Goal: Task Accomplishment & Management: Manage account settings

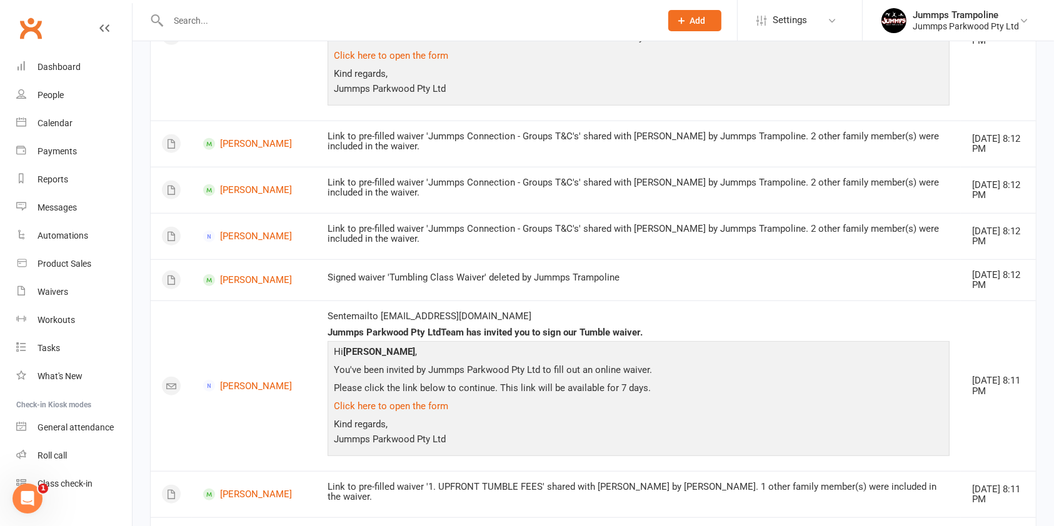
scroll to position [956, 0]
click at [55, 155] on div "Payments" at bounding box center [57, 151] width 39 height 10
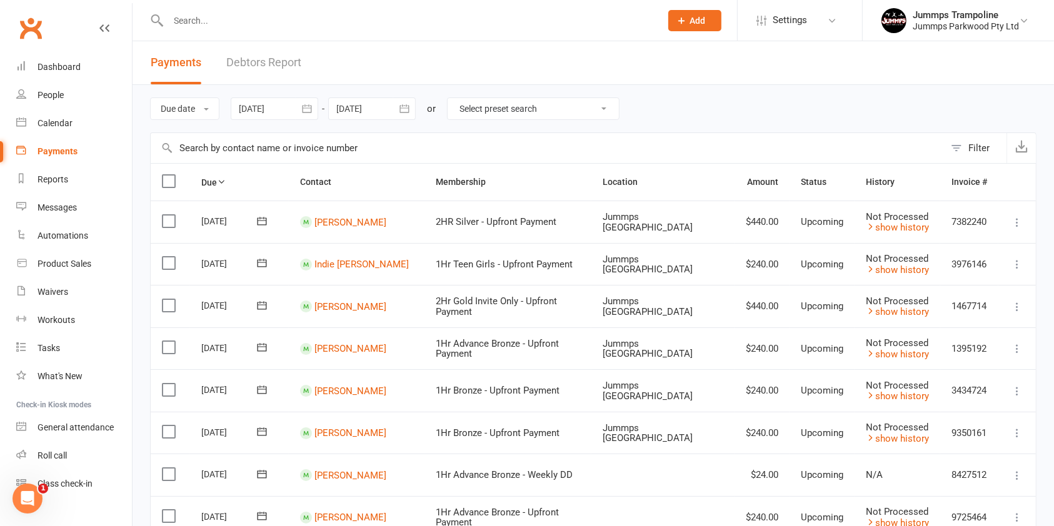
click at [284, 58] on link "Debtors Report" at bounding box center [263, 62] width 75 height 43
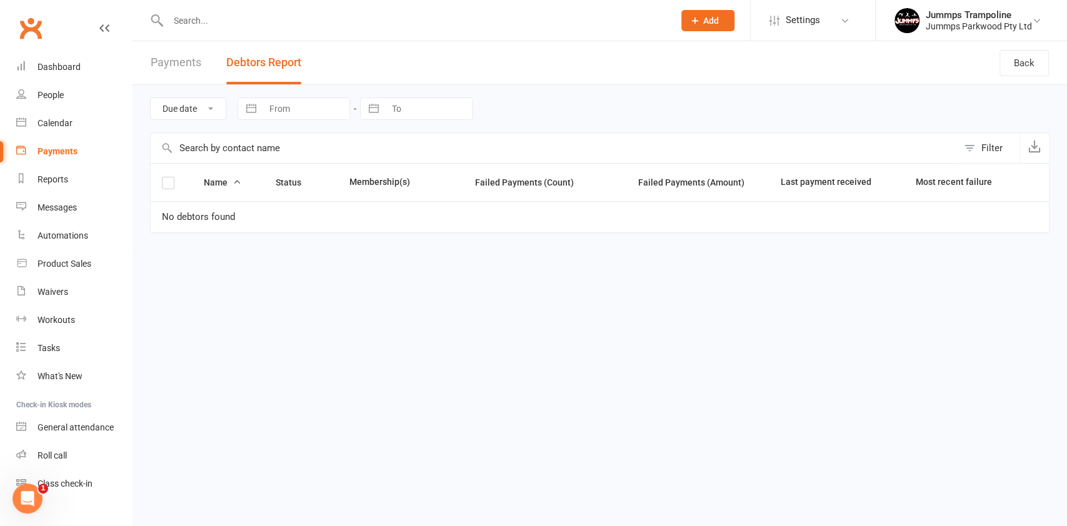
click at [332, 21] on input "text" at bounding box center [414, 21] width 501 height 18
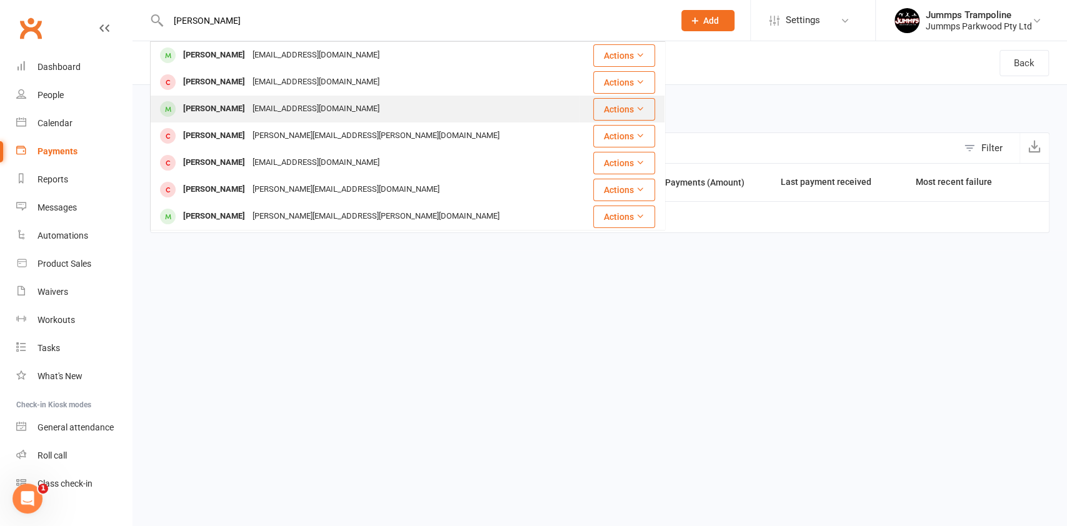
type input "asher"
click at [310, 108] on div "[EMAIL_ADDRESS][DOMAIN_NAME]" at bounding box center [316, 109] width 134 height 18
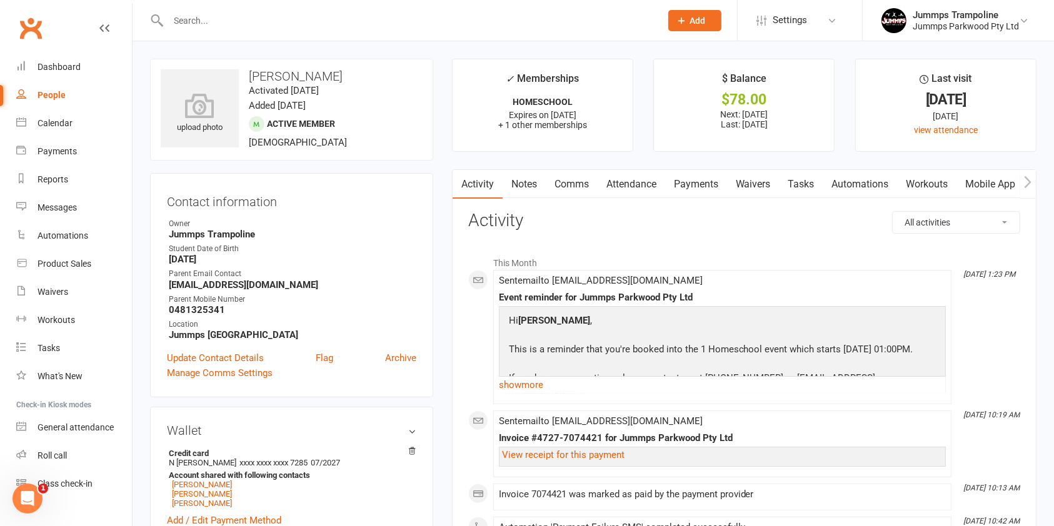
click at [714, 181] on link "Payments" at bounding box center [696, 184] width 62 height 29
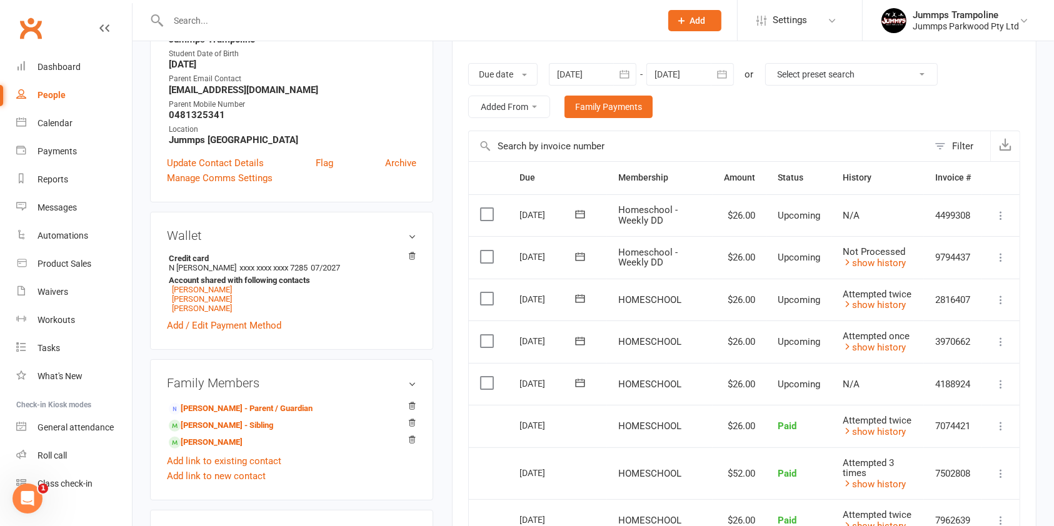
scroll to position [194, 0]
click at [875, 345] on link "show history" at bounding box center [874, 348] width 63 height 11
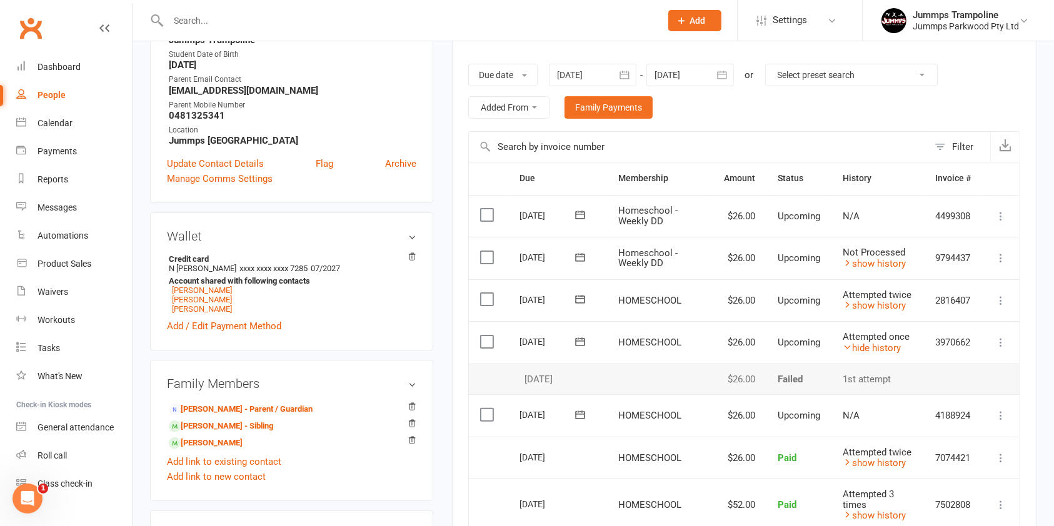
click at [490, 336] on label at bounding box center [488, 342] width 17 height 13
click at [488, 336] on input "checkbox" at bounding box center [484, 336] width 8 height 0
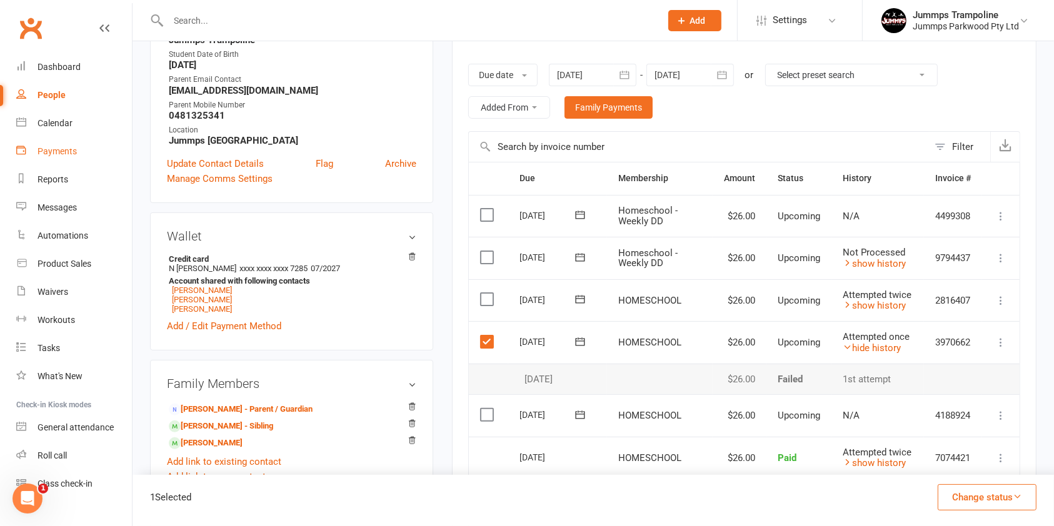
click at [68, 154] on div "Payments" at bounding box center [57, 151] width 39 height 10
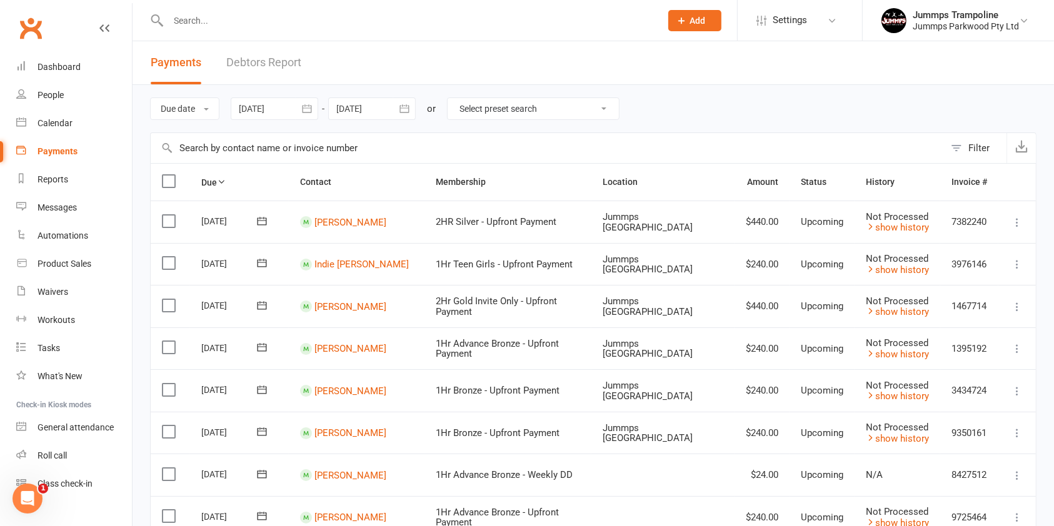
click at [228, 145] on input "text" at bounding box center [548, 148] width 794 height 30
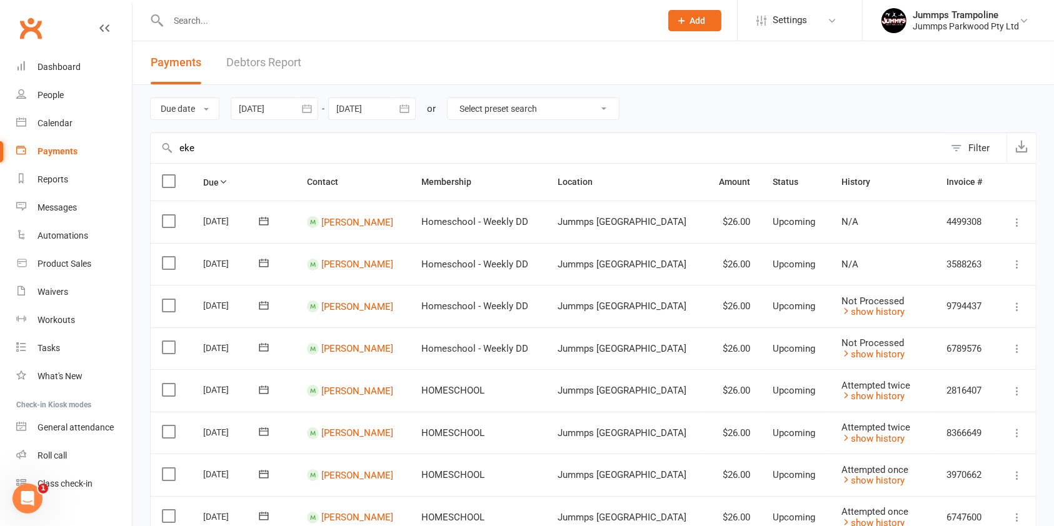
type input "eke"
click at [168, 306] on label at bounding box center [170, 305] width 17 height 13
click at [168, 299] on input "checkbox" at bounding box center [166, 299] width 8 height 0
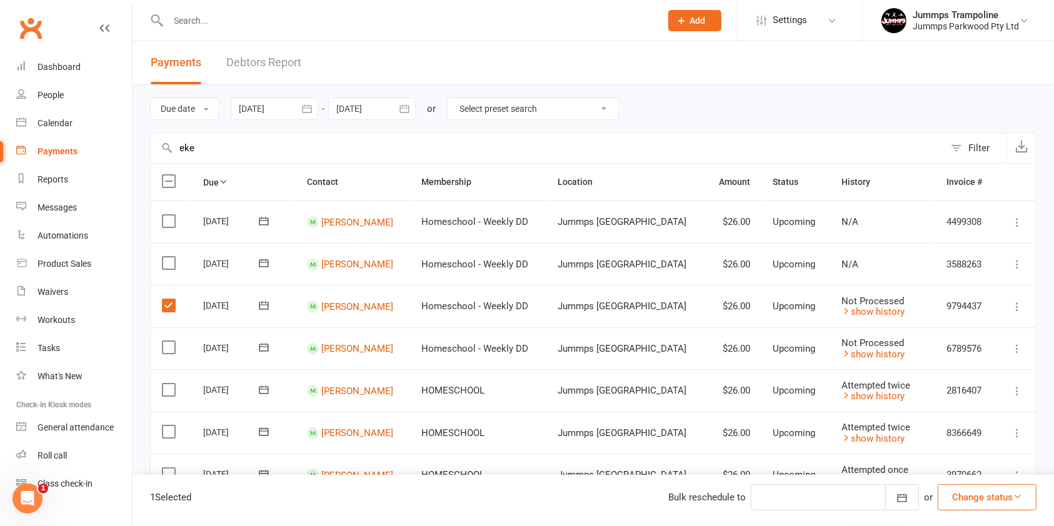
click at [167, 346] on label at bounding box center [170, 347] width 17 height 13
click at [167, 341] on input "checkbox" at bounding box center [166, 341] width 8 height 0
click at [175, 307] on label at bounding box center [170, 305] width 17 height 13
click at [170, 299] on input "checkbox" at bounding box center [166, 299] width 8 height 0
click at [165, 341] on label at bounding box center [170, 347] width 17 height 13
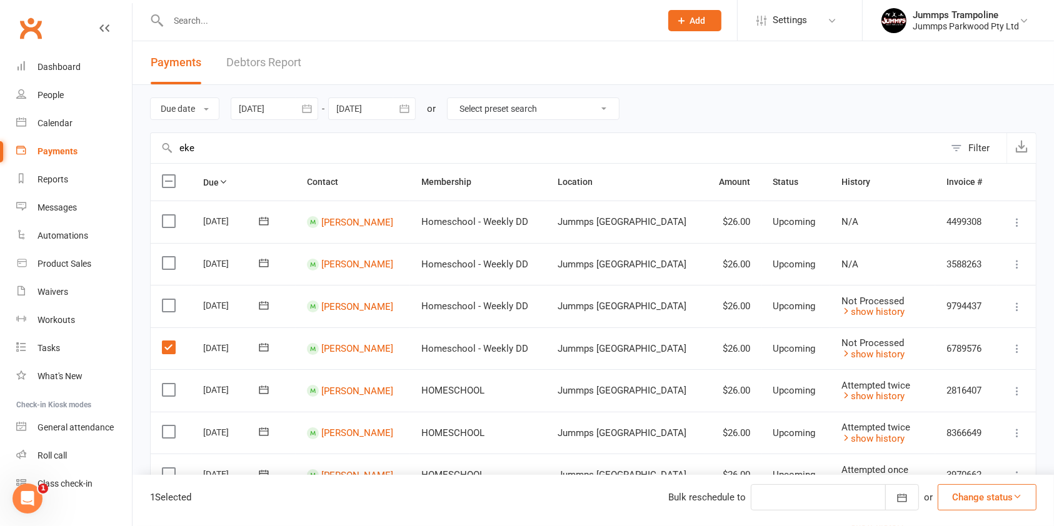
click at [165, 341] on input "checkbox" at bounding box center [166, 341] width 8 height 0
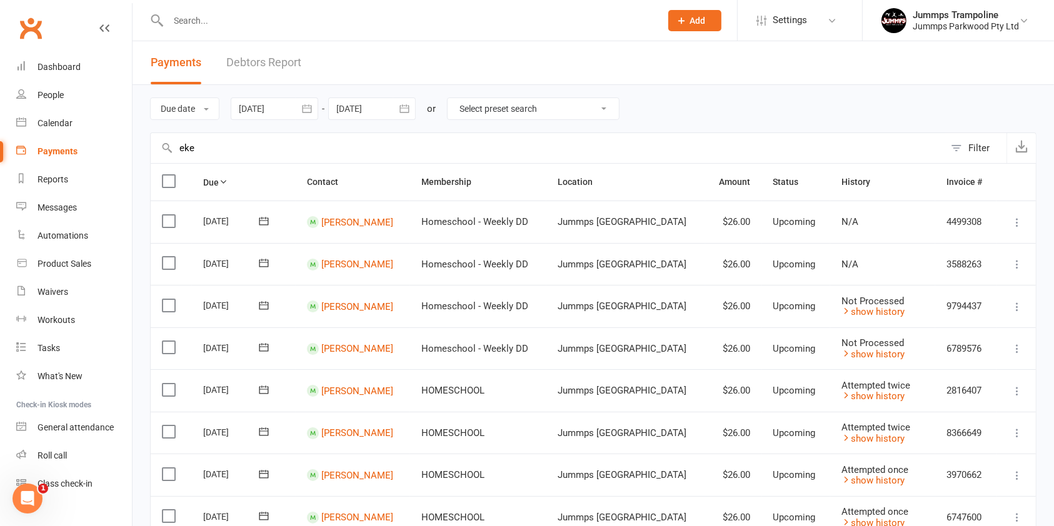
click at [405, 109] on icon "button" at bounding box center [404, 109] width 13 height 13
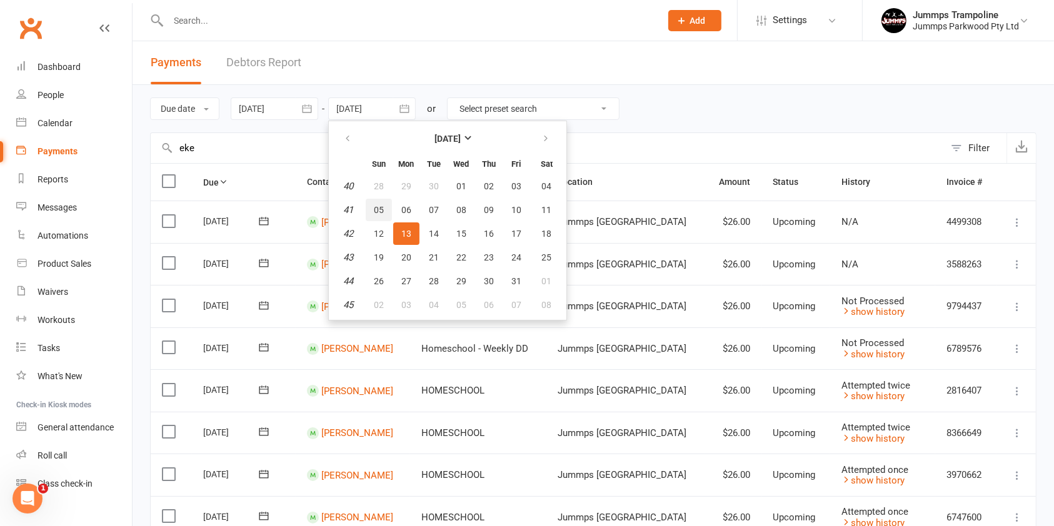
click at [379, 211] on span "05" at bounding box center [379, 210] width 10 height 10
type input "05 Oct 2025"
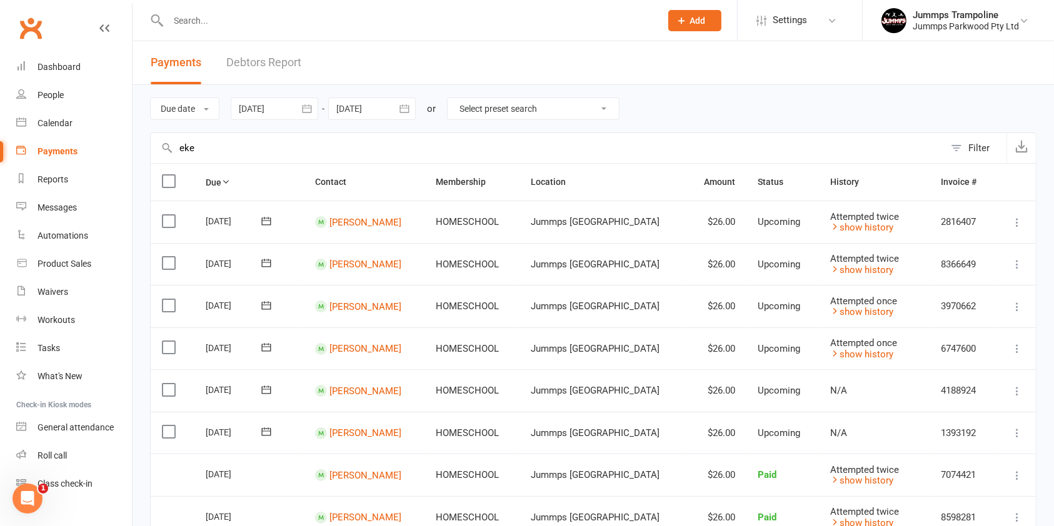
click at [176, 426] on label at bounding box center [170, 432] width 17 height 13
click at [170, 426] on input "checkbox" at bounding box center [166, 426] width 8 height 0
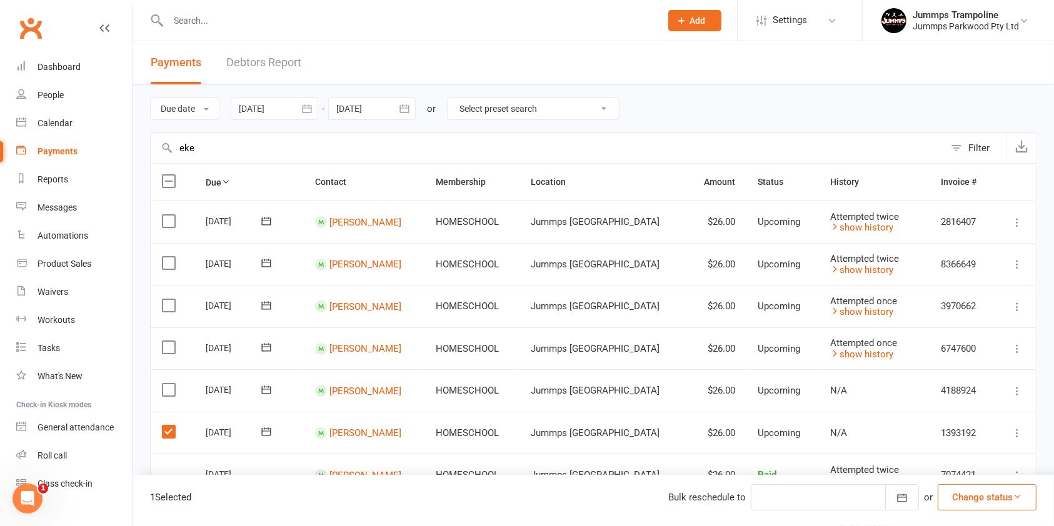
click at [170, 387] on label at bounding box center [170, 390] width 17 height 13
click at [170, 384] on input "checkbox" at bounding box center [166, 384] width 8 height 0
click at [713, 92] on div "Due date Due date Date paid Date failed Date settled 15 Aug 2025 August 2025 Su…" at bounding box center [593, 109] width 886 height 48
click at [690, 114] on div "Due date Due date Date paid Date failed Date settled 15 Aug 2025 August 2025 Su…" at bounding box center [593, 109] width 886 height 48
click at [170, 346] on label at bounding box center [170, 347] width 17 height 13
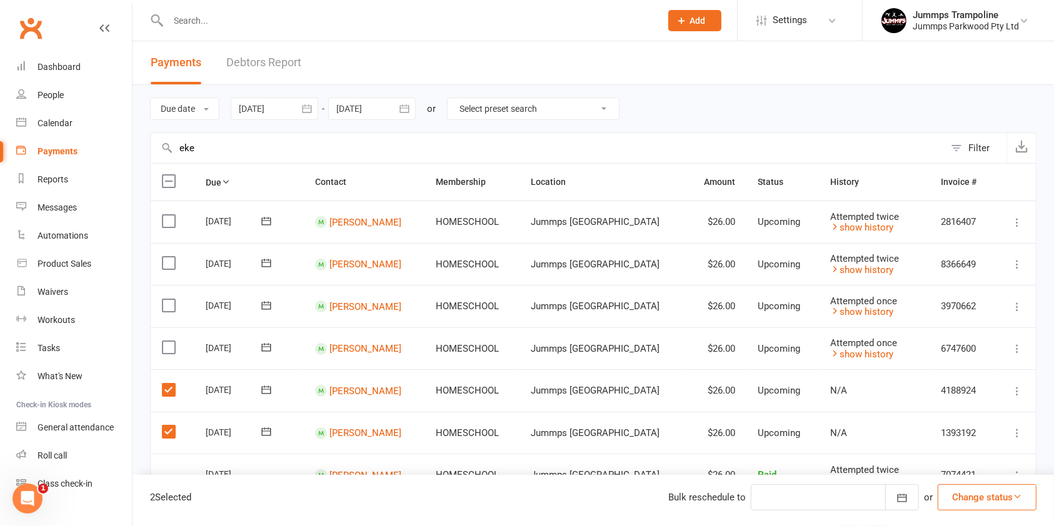
click at [170, 341] on input "checkbox" at bounding box center [166, 341] width 8 height 0
click at [166, 300] on label at bounding box center [170, 305] width 17 height 13
click at [166, 299] on input "checkbox" at bounding box center [166, 299] width 8 height 0
click at [170, 261] on label at bounding box center [170, 263] width 17 height 13
click at [170, 257] on input "checkbox" at bounding box center [166, 257] width 8 height 0
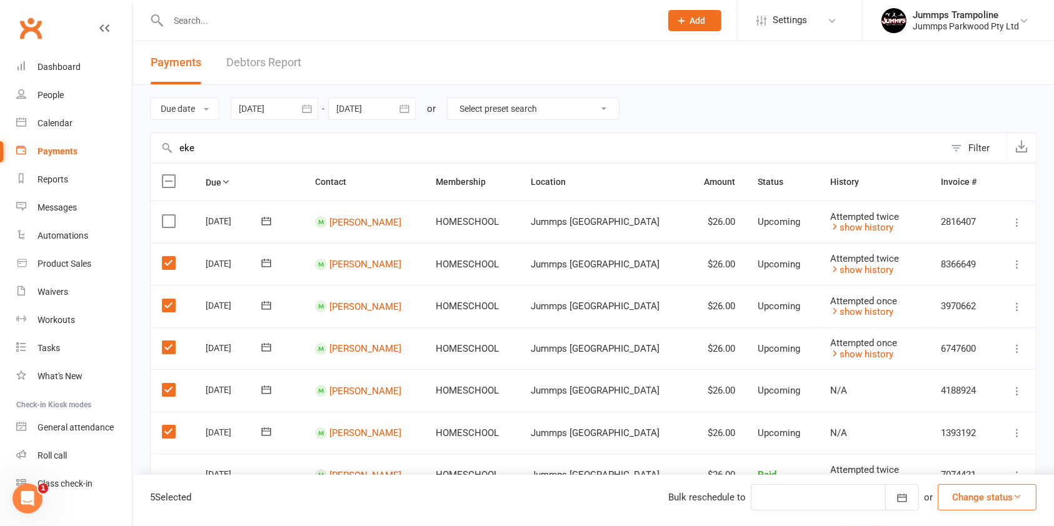
click at [168, 220] on label at bounding box center [170, 221] width 17 height 13
click at [168, 215] on input "checkbox" at bounding box center [166, 215] width 8 height 0
click at [889, 500] on button "button" at bounding box center [902, 497] width 34 height 26
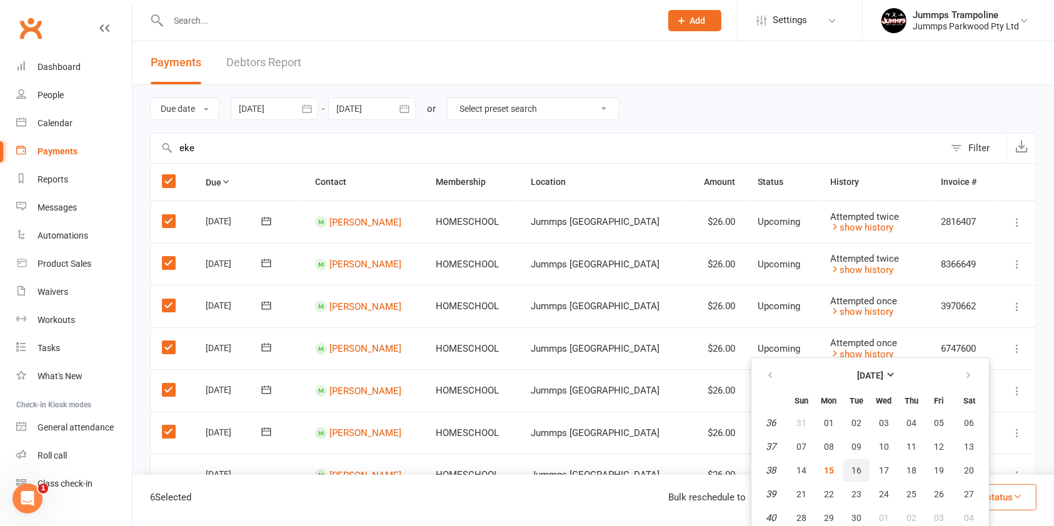
click at [861, 470] on span "16" at bounding box center [856, 471] width 10 height 10
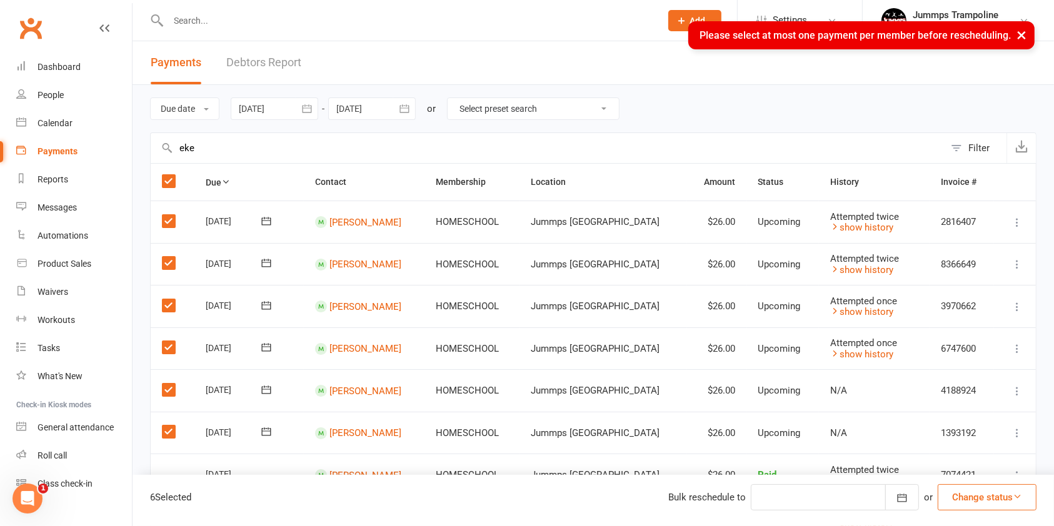
click at [171, 184] on label at bounding box center [170, 181] width 17 height 13
click at [170, 175] on input "checkbox" at bounding box center [166, 175] width 8 height 0
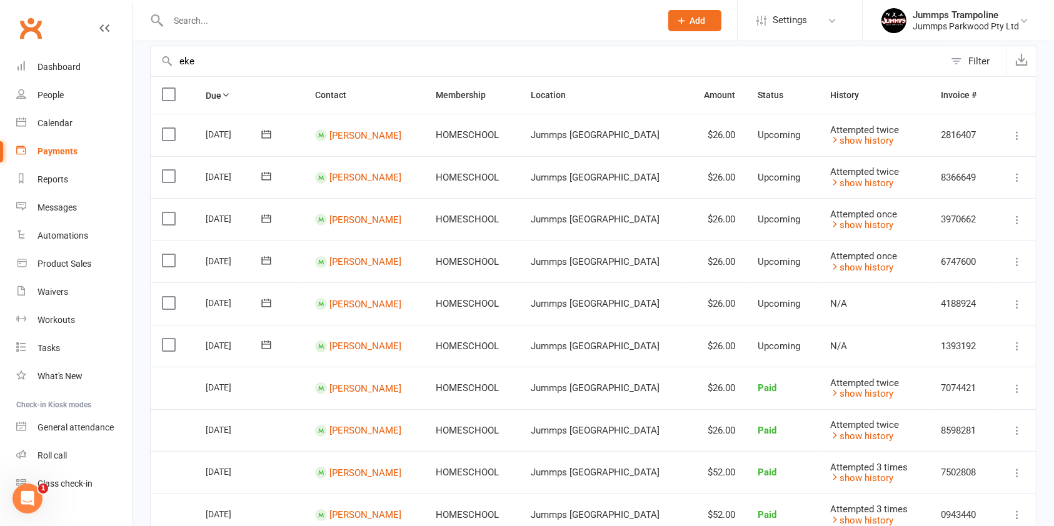
scroll to position [88, 0]
click at [201, 62] on input "eke" at bounding box center [548, 60] width 794 height 30
type input "e"
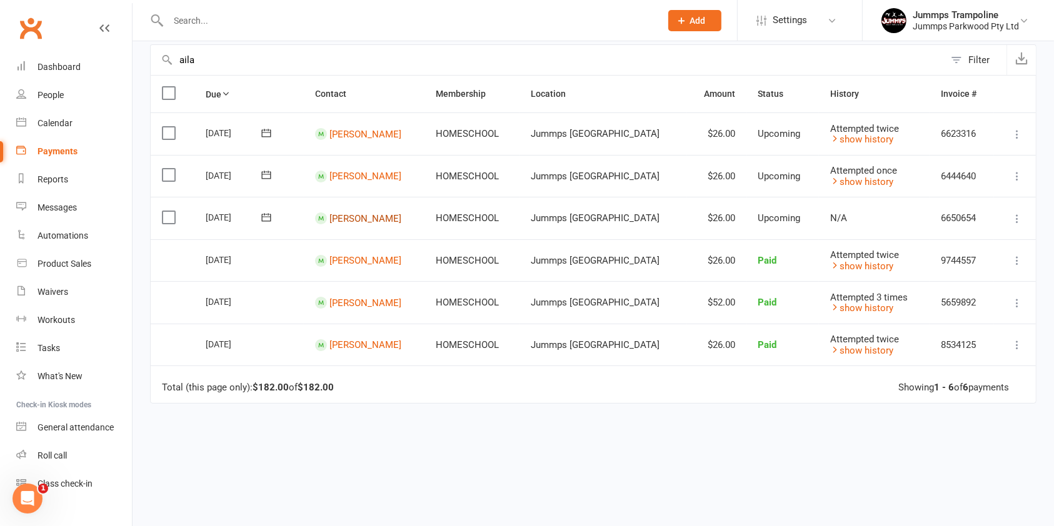
type input "aila"
click at [166, 173] on label at bounding box center [170, 175] width 17 height 13
click at [166, 169] on input "checkbox" at bounding box center [166, 169] width 8 height 0
click at [900, 505] on button "button" at bounding box center [902, 497] width 34 height 26
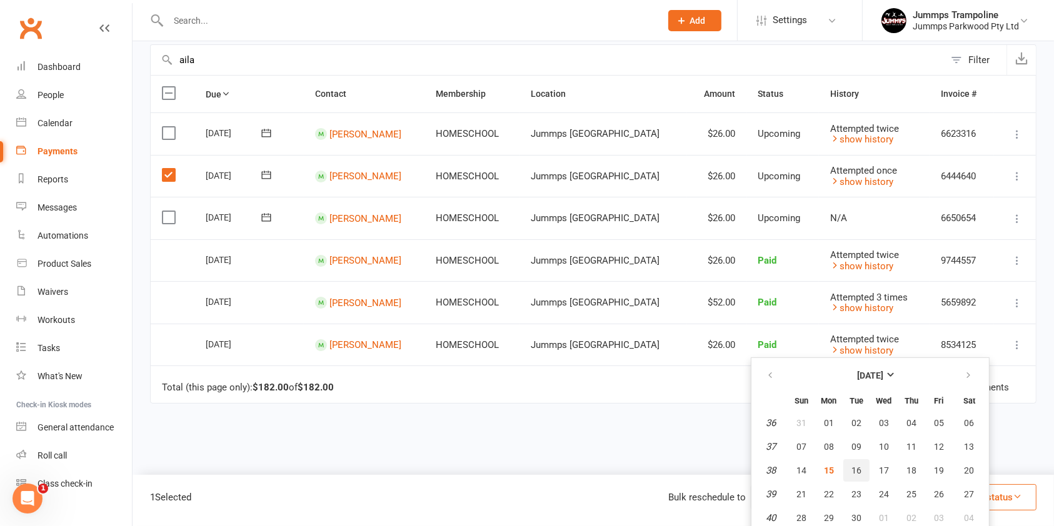
click at [861, 469] on span "16" at bounding box center [856, 471] width 10 height 10
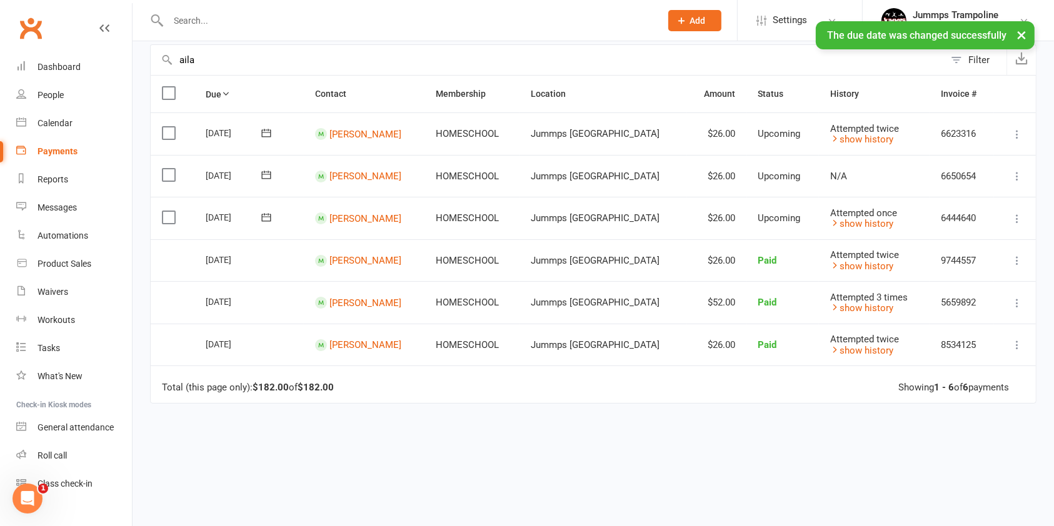
click at [171, 133] on label at bounding box center [170, 133] width 17 height 13
click at [170, 127] on input "checkbox" at bounding box center [166, 127] width 8 height 0
click at [903, 496] on icon "button" at bounding box center [902, 498] width 13 height 13
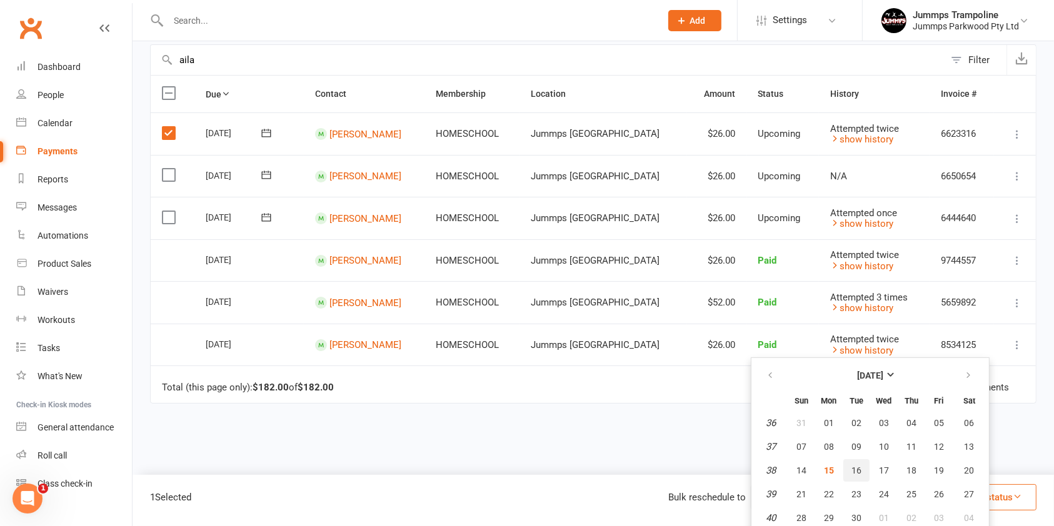
click at [861, 466] on span "16" at bounding box center [856, 471] width 10 height 10
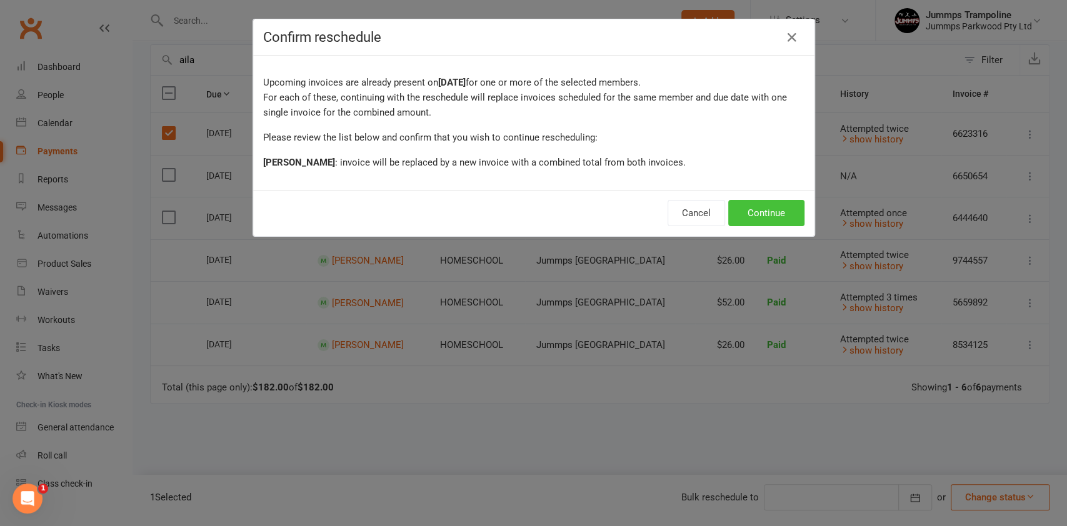
click at [777, 217] on button "Continue" at bounding box center [766, 213] width 76 height 26
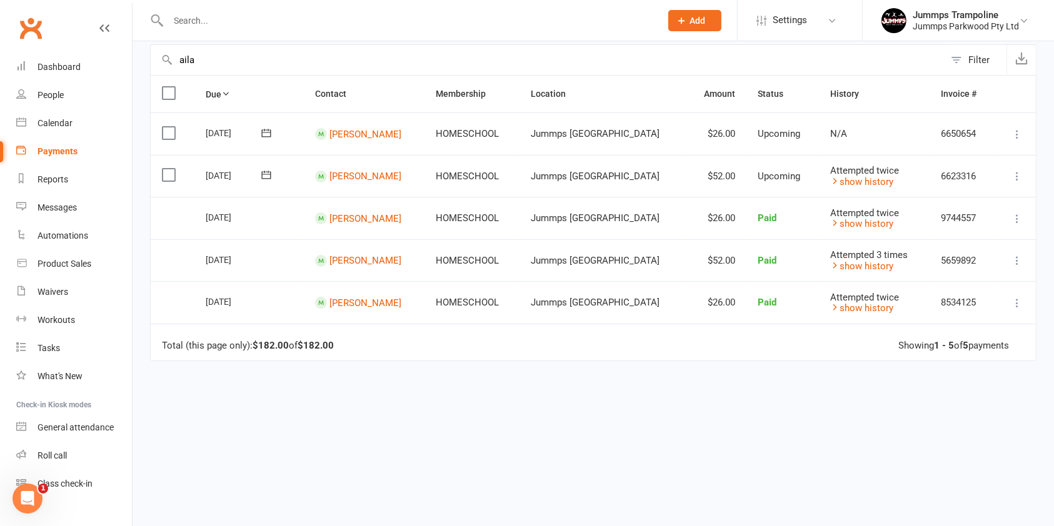
click at [211, 20] on input "text" at bounding box center [408, 21] width 488 height 18
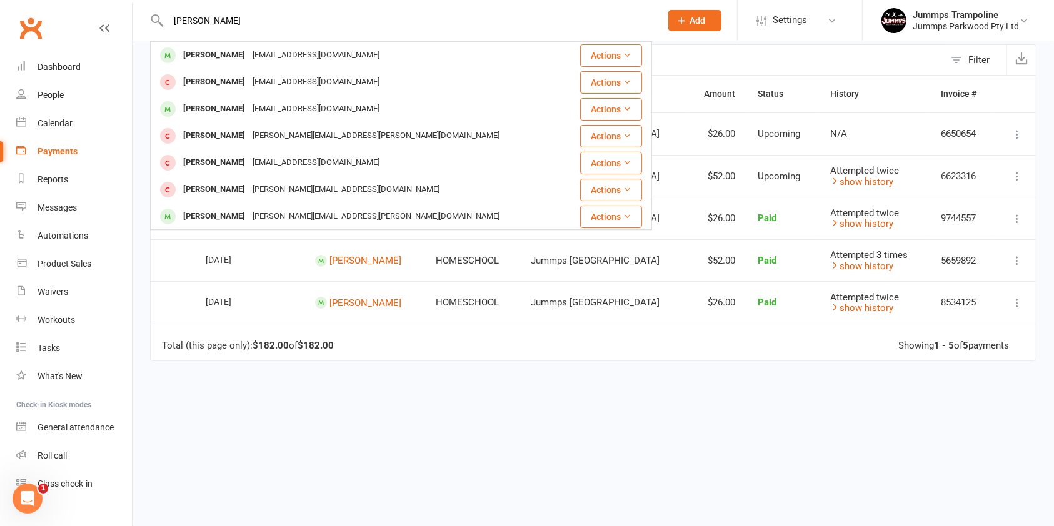
type input "asher"
click at [276, 451] on div "Due Contact Membership Location Amount Status History Invoice # Select this 18 …" at bounding box center [593, 299] width 886 height 448
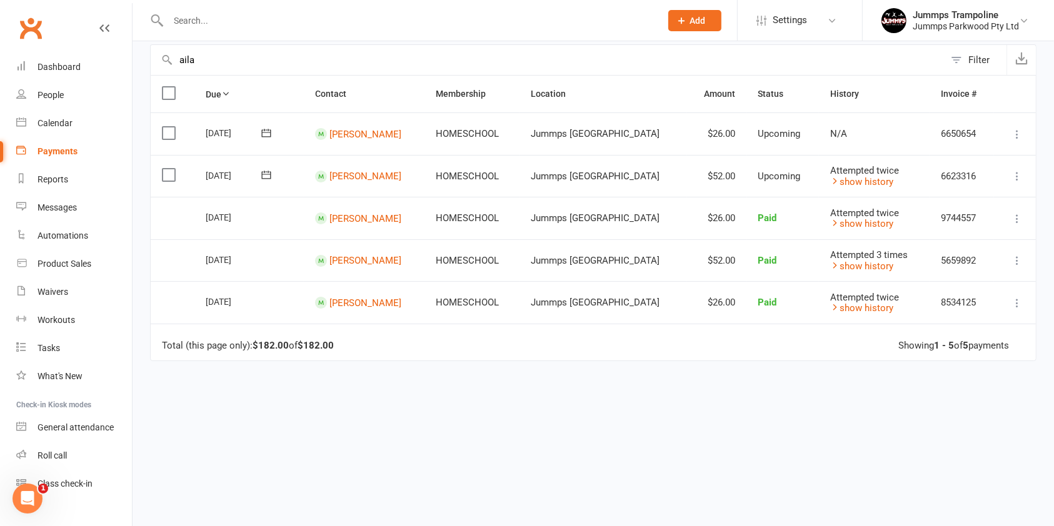
click at [200, 56] on input "aila" at bounding box center [548, 60] width 794 height 30
type input "a"
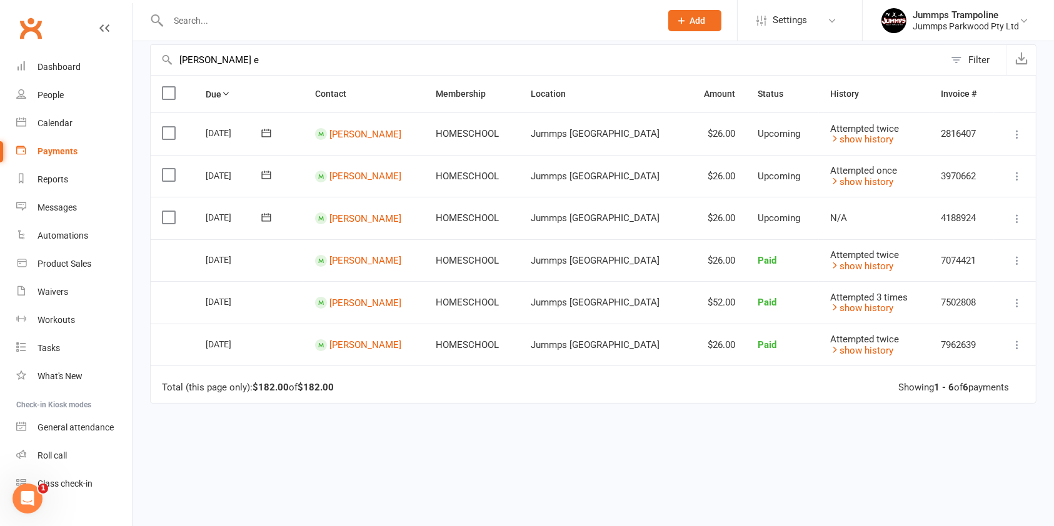
type input "asher e"
click at [164, 138] on label at bounding box center [170, 133] width 17 height 13
click at [164, 127] on input "checkbox" at bounding box center [166, 127] width 8 height 0
click at [896, 498] on icon "button" at bounding box center [902, 498] width 13 height 13
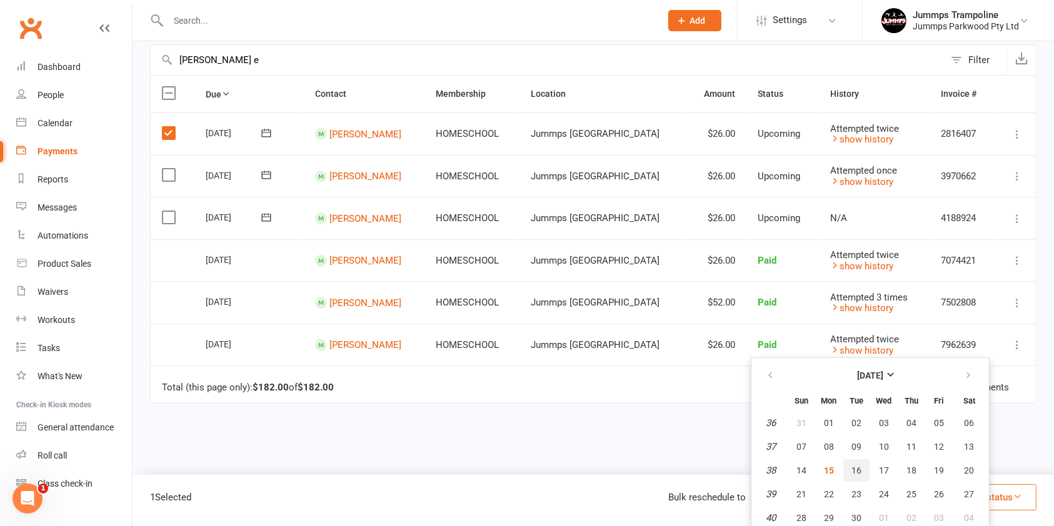
click at [861, 468] on span "16" at bounding box center [856, 471] width 10 height 10
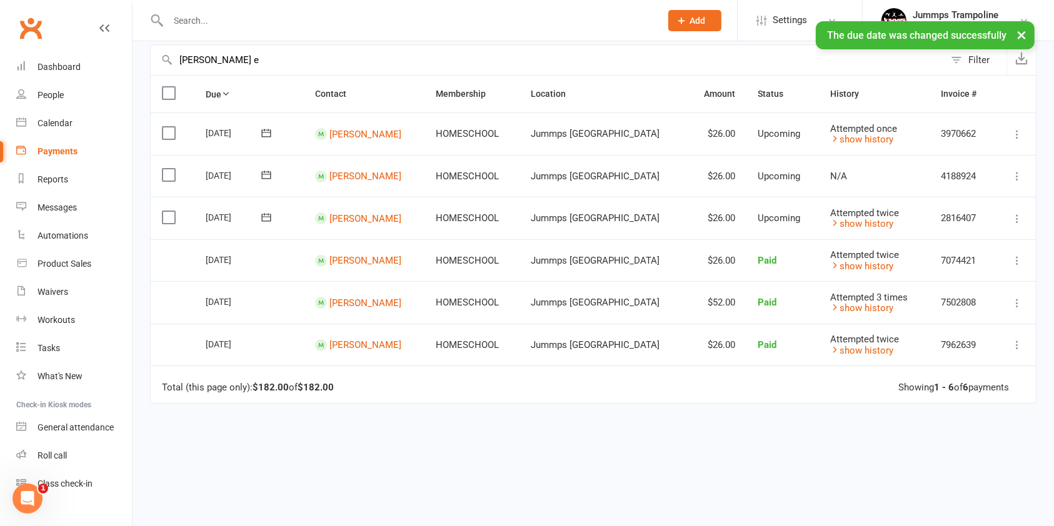
click at [168, 137] on label at bounding box center [170, 133] width 17 height 13
click at [168, 127] on input "checkbox" at bounding box center [166, 127] width 8 height 0
click at [904, 498] on icon "button" at bounding box center [902, 498] width 13 height 13
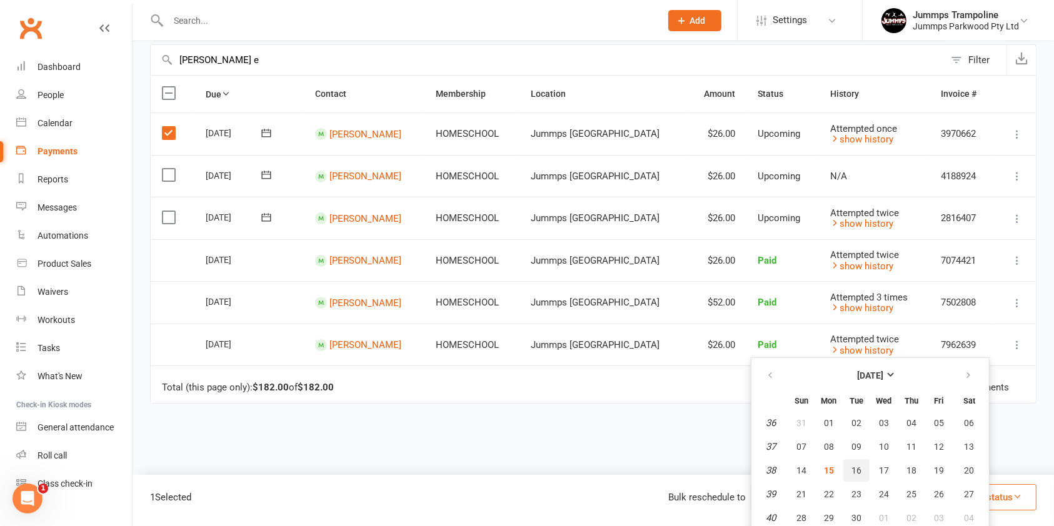
click at [865, 469] on button "16" at bounding box center [856, 470] width 26 height 23
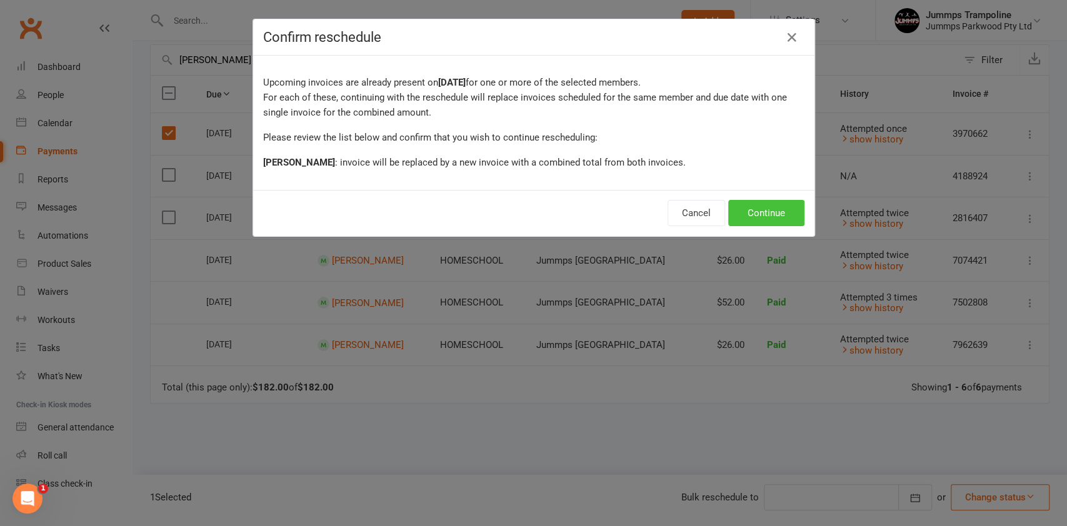
click at [774, 209] on button "Continue" at bounding box center [766, 213] width 76 height 26
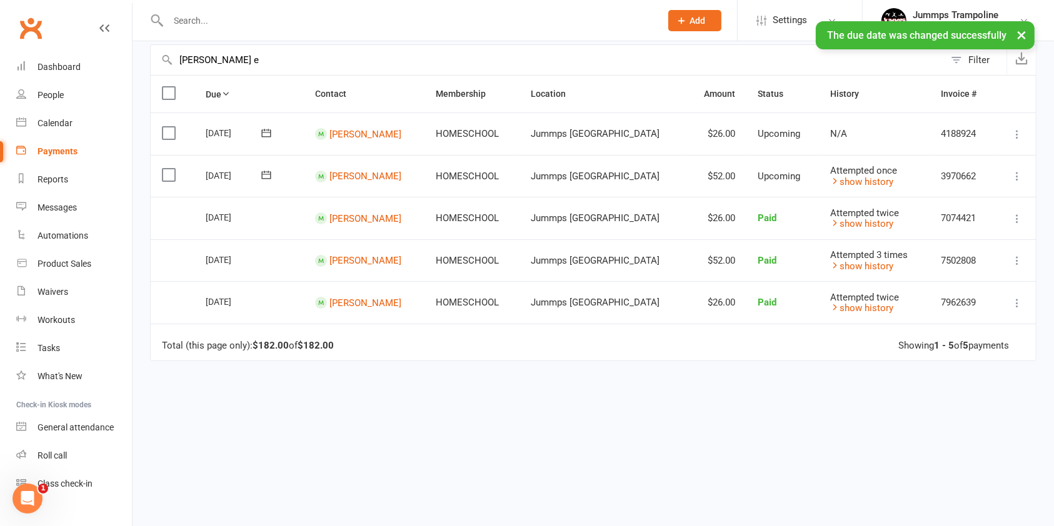
click at [229, 68] on input "asher e" at bounding box center [548, 60] width 794 height 30
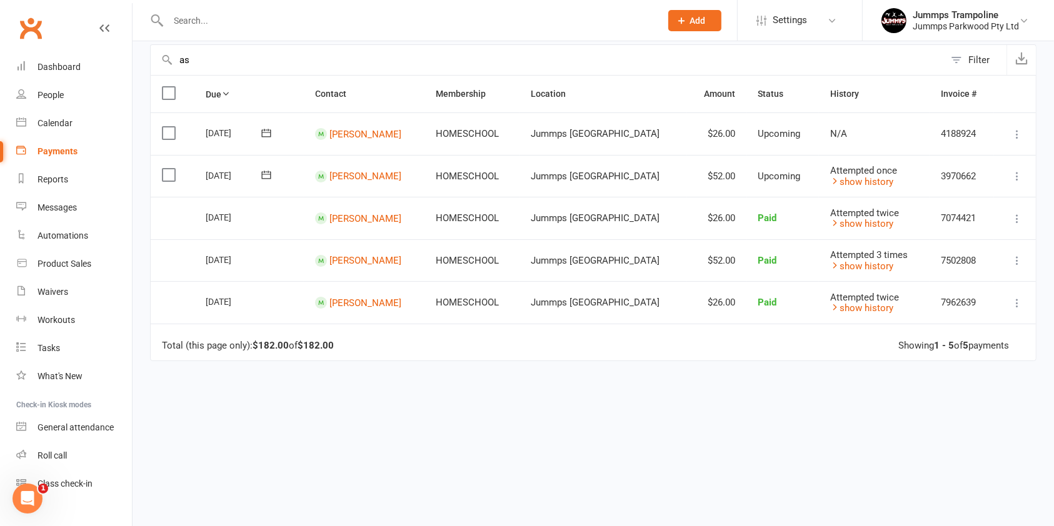
type input "a"
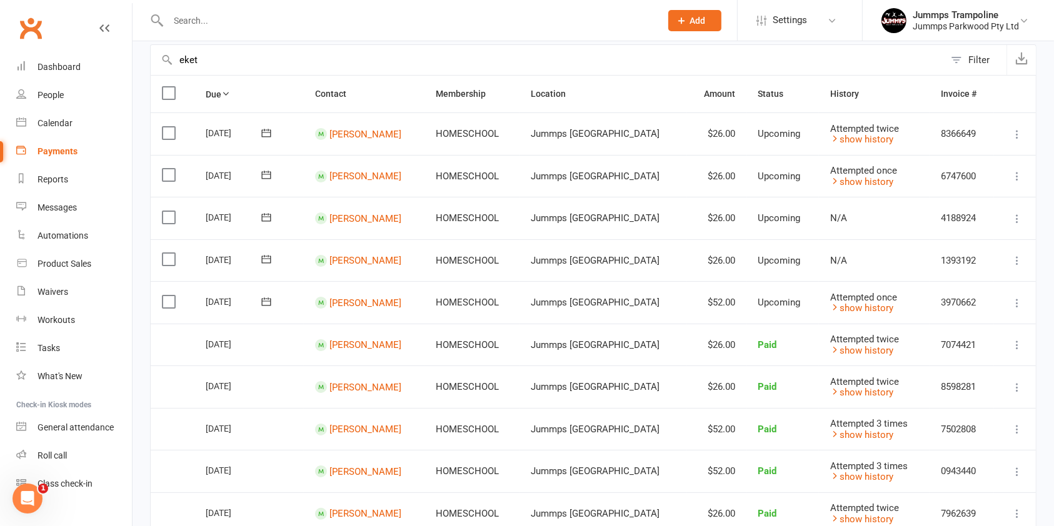
type input "eket"
click at [167, 136] on label at bounding box center [170, 133] width 17 height 13
click at [167, 127] on input "checkbox" at bounding box center [166, 127] width 8 height 0
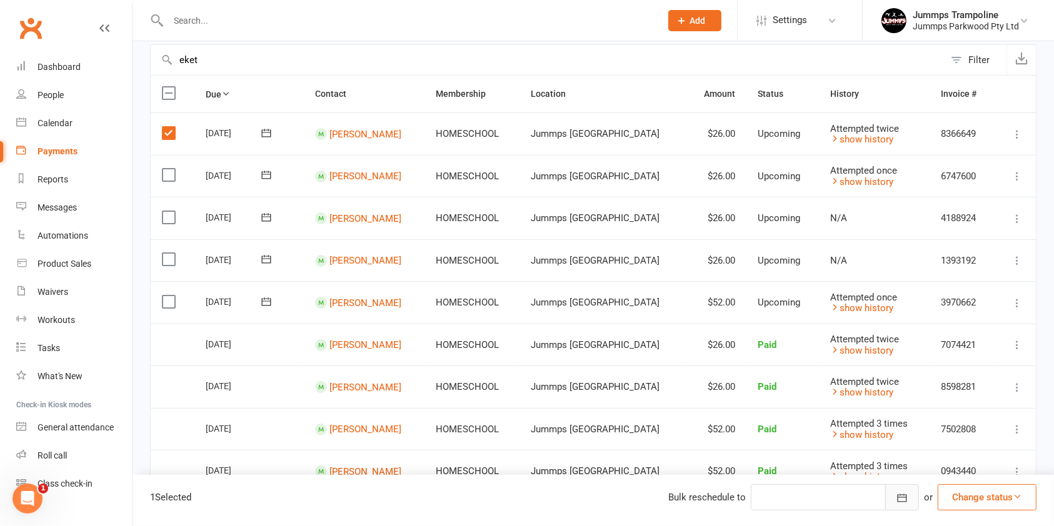
click at [898, 498] on icon "button" at bounding box center [902, 498] width 9 height 8
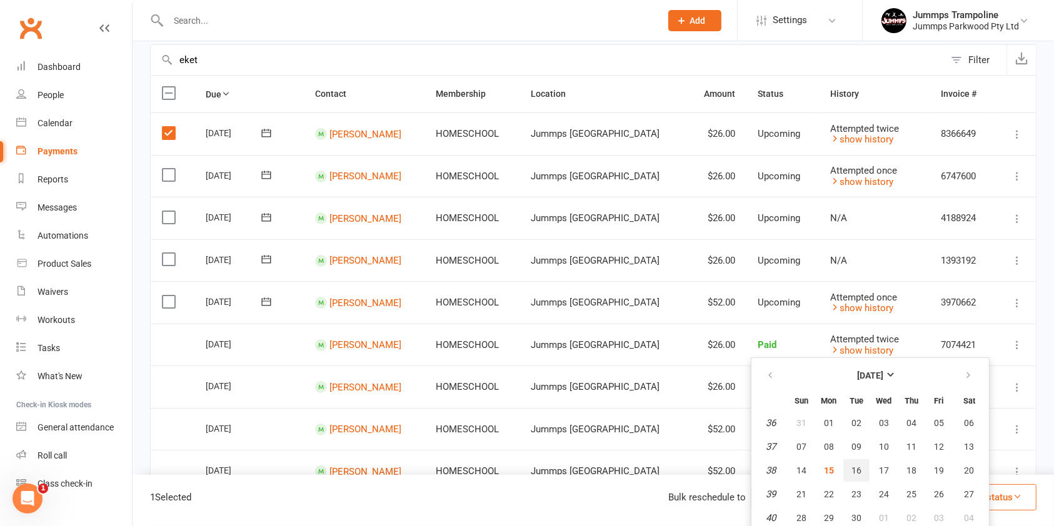
click at [861, 473] on span "16" at bounding box center [856, 471] width 10 height 10
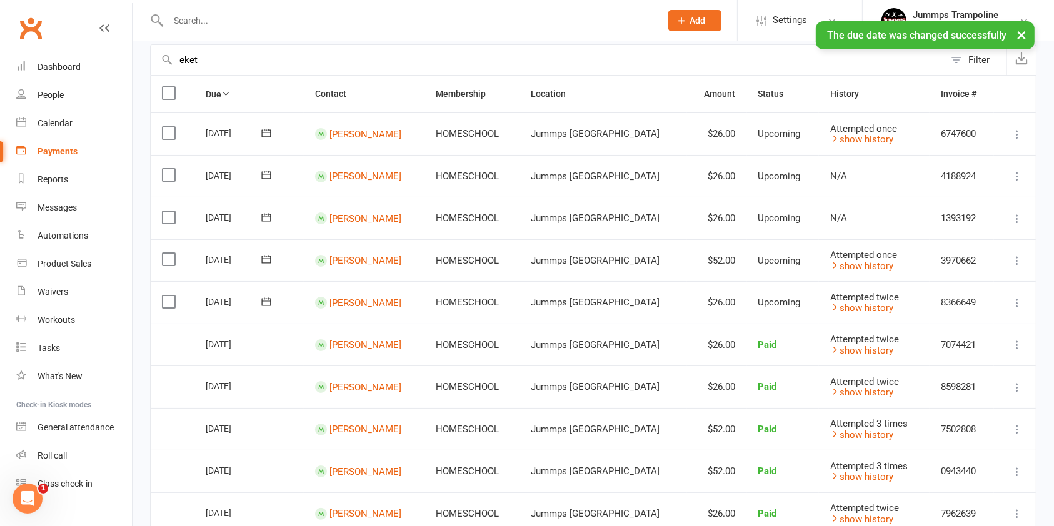
click at [164, 127] on label at bounding box center [170, 133] width 17 height 13
click at [164, 127] on input "checkbox" at bounding box center [166, 127] width 8 height 0
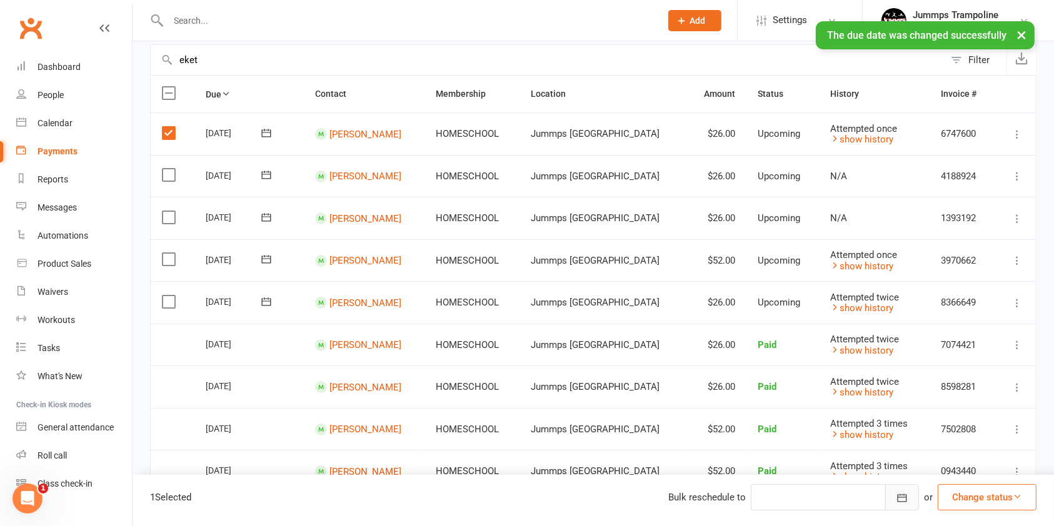
click at [903, 494] on icon "button" at bounding box center [902, 498] width 13 height 13
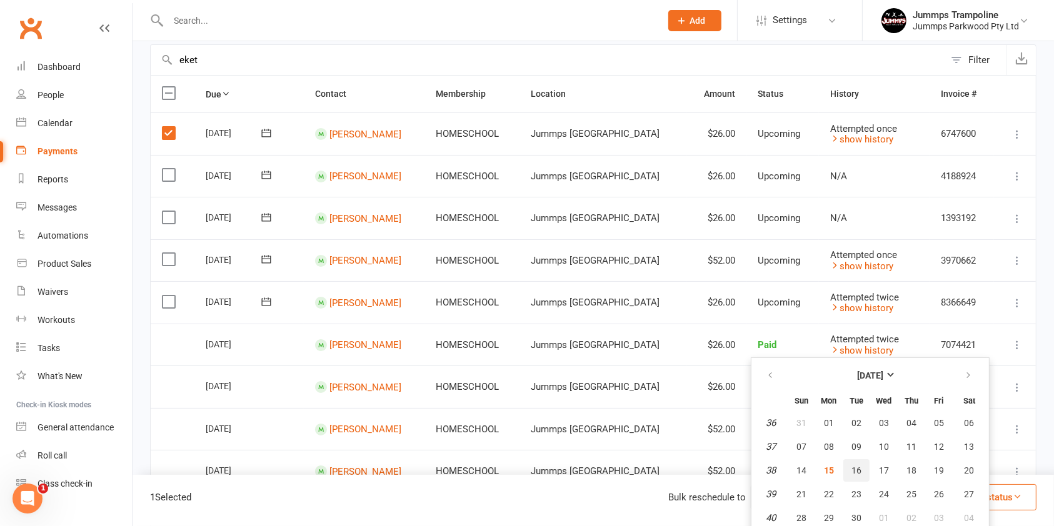
click at [861, 471] on span "16" at bounding box center [856, 471] width 10 height 10
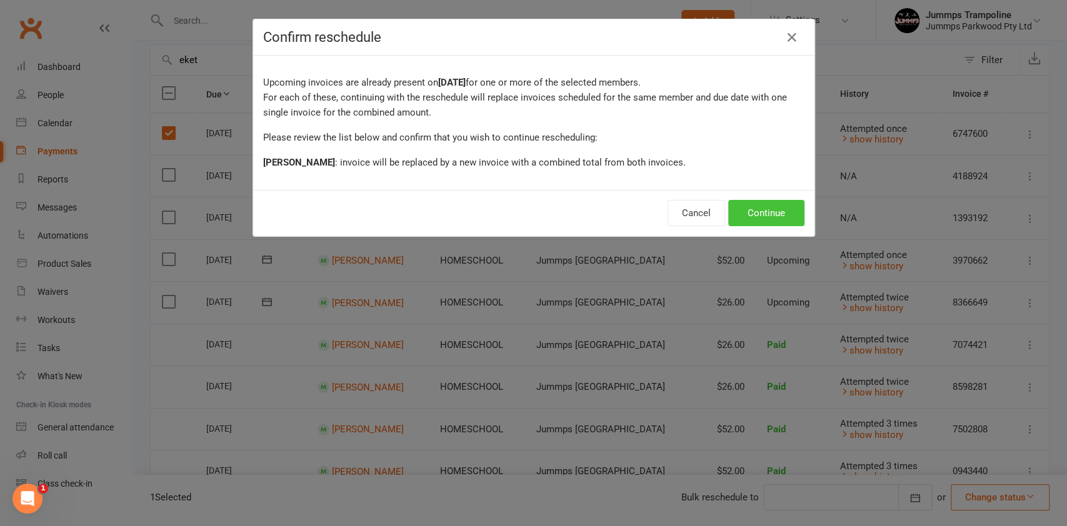
click at [758, 201] on button "Continue" at bounding box center [766, 213] width 76 height 26
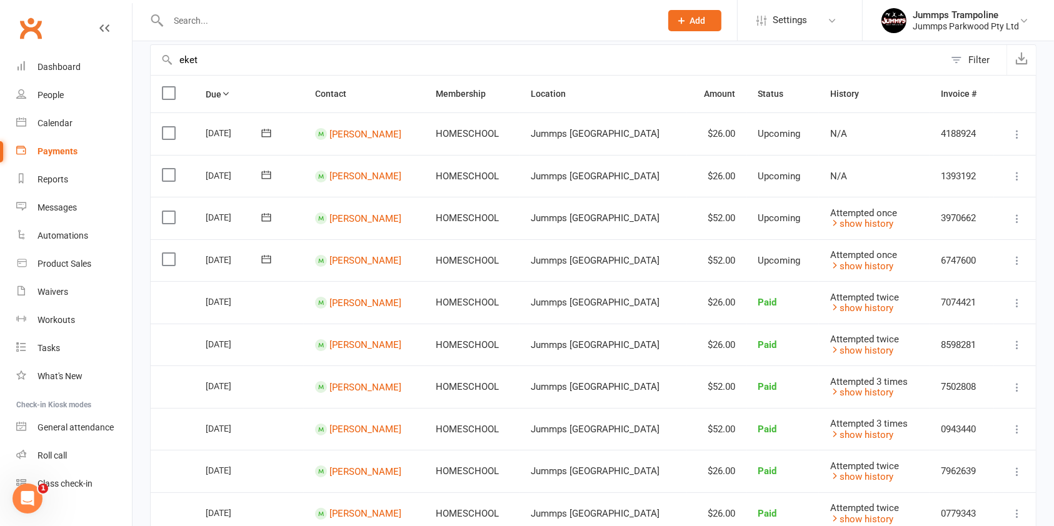
click at [1020, 215] on icon at bounding box center [1017, 219] width 13 height 13
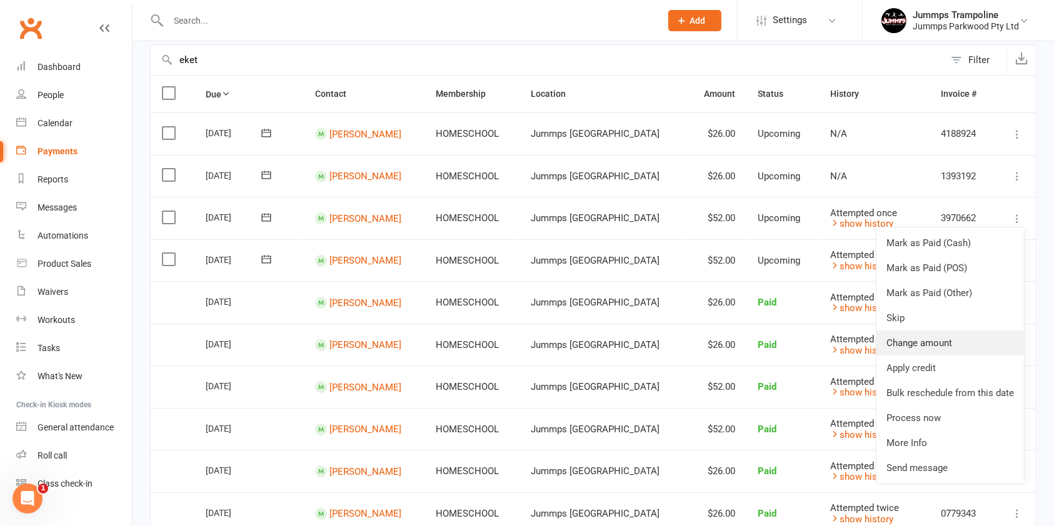
click at [945, 346] on link "Change amount" at bounding box center [950, 343] width 148 height 25
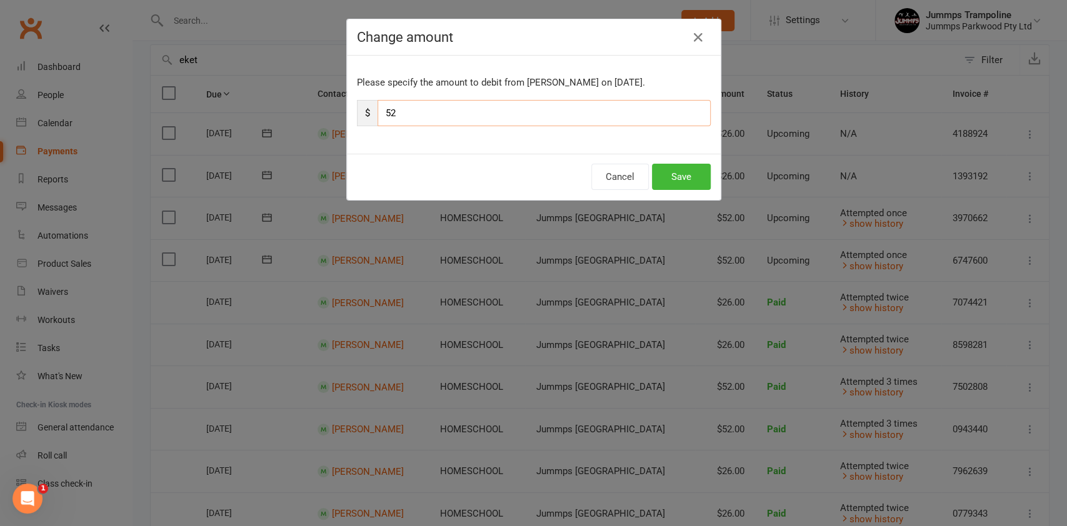
click at [430, 115] on input "52" at bounding box center [544, 113] width 333 height 26
type input "5"
type input "78"
click at [670, 180] on button "Save" at bounding box center [681, 177] width 59 height 26
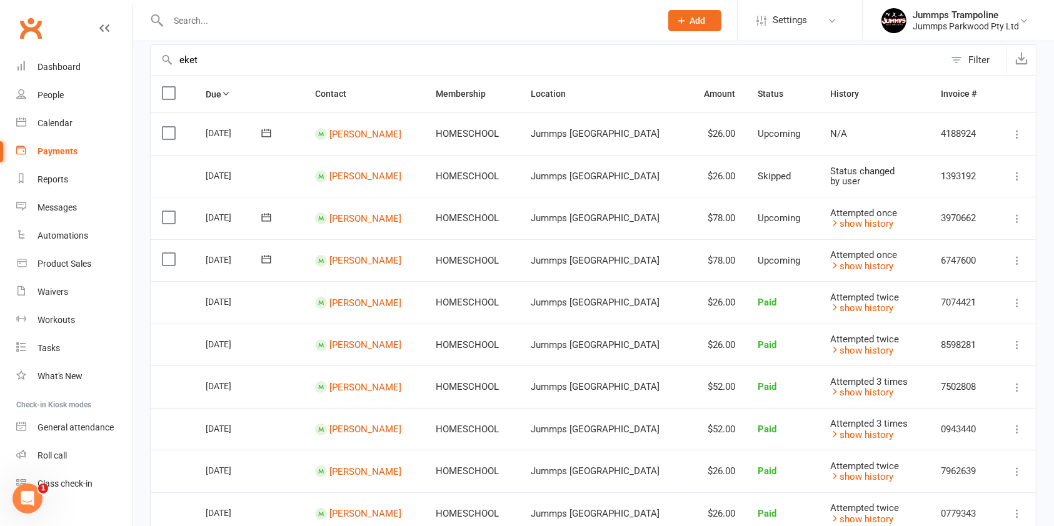
click at [1015, 130] on icon at bounding box center [1017, 134] width 13 height 13
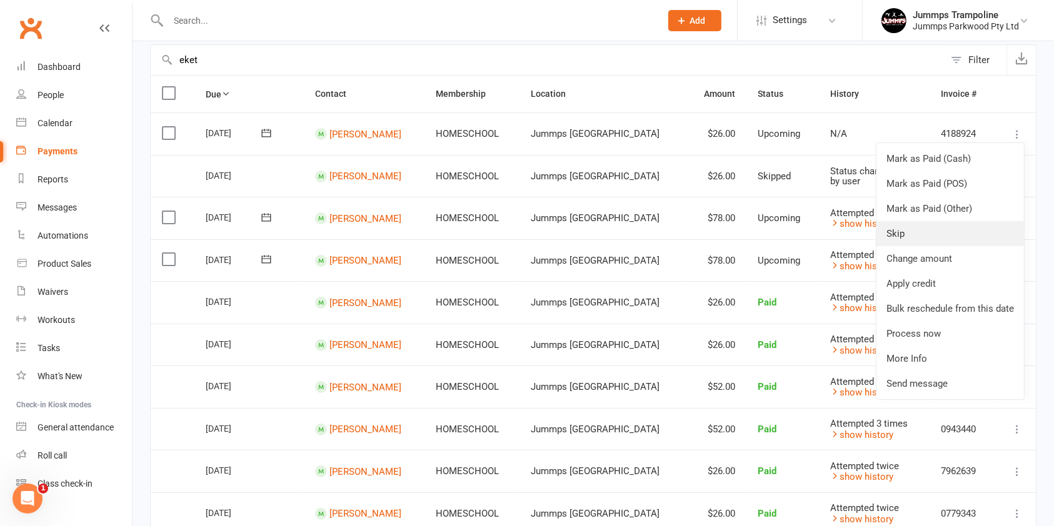
click at [903, 233] on link "Skip" at bounding box center [950, 233] width 148 height 25
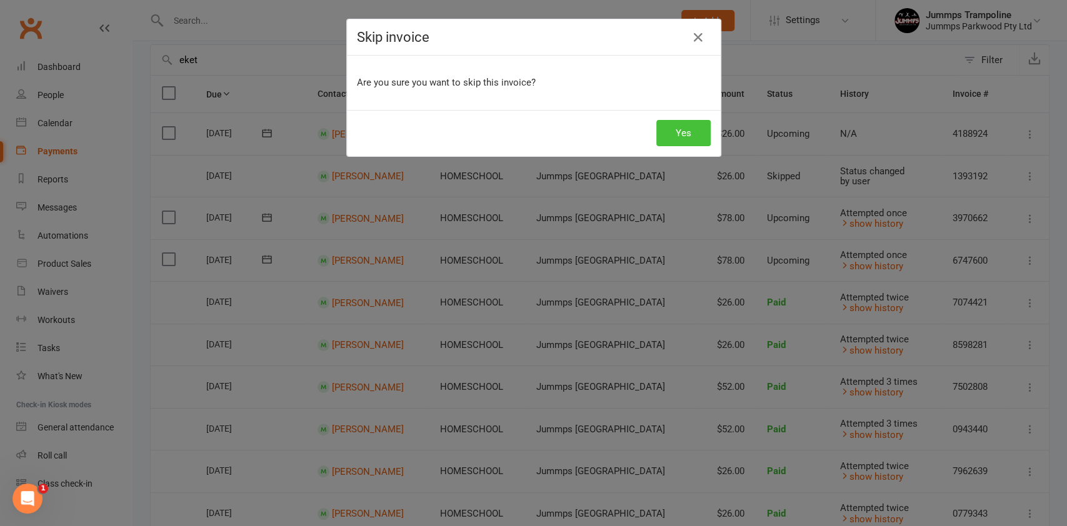
click at [666, 145] on button "Yes" at bounding box center [683, 133] width 54 height 26
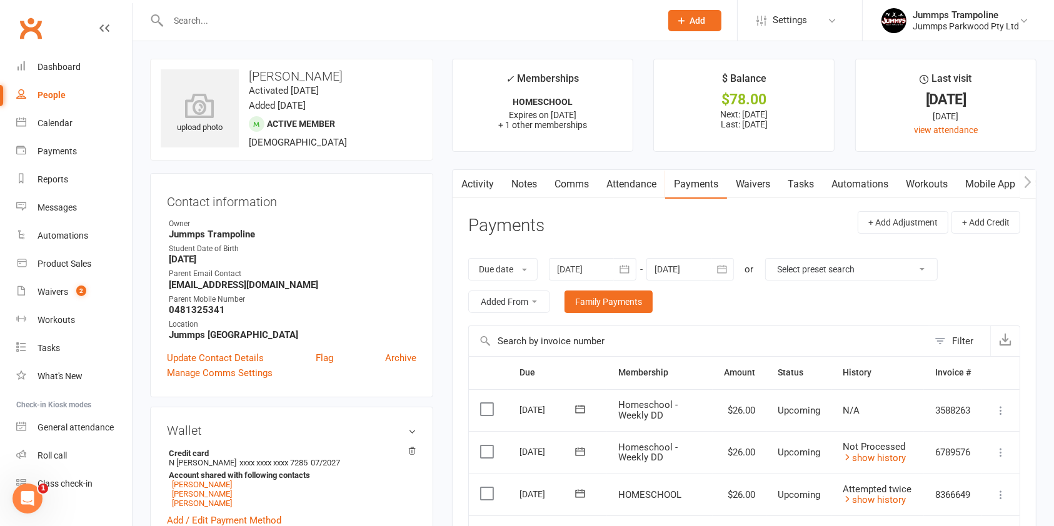
scroll to position [253, 0]
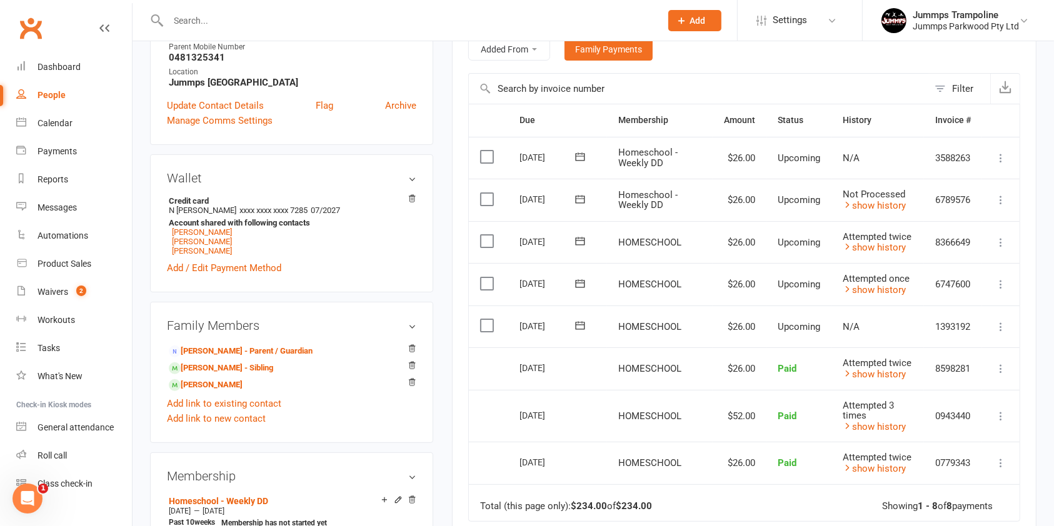
click at [489, 240] on label at bounding box center [488, 241] width 17 height 13
click at [488, 235] on input "checkbox" at bounding box center [484, 235] width 8 height 0
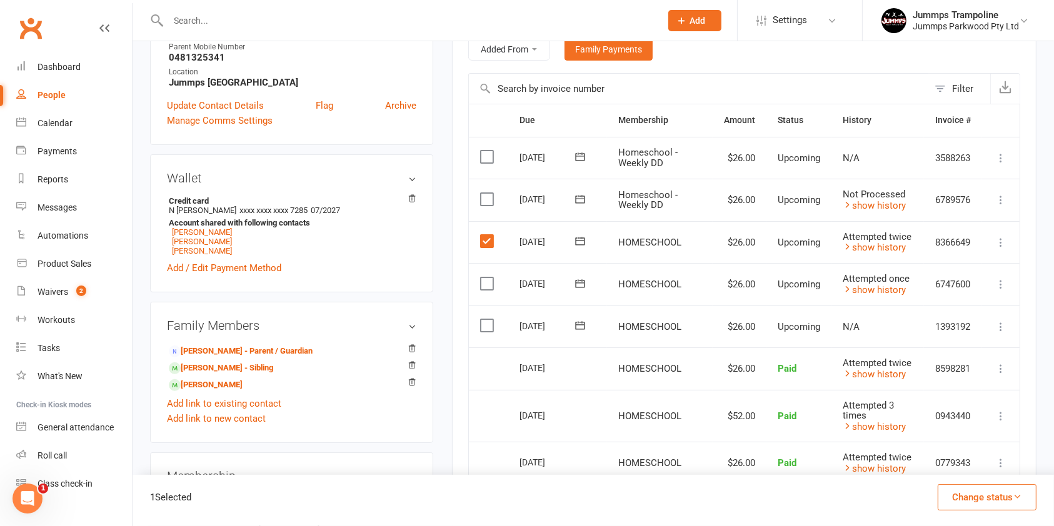
click at [483, 284] on label at bounding box center [488, 284] width 17 height 13
click at [483, 278] on input "checkbox" at bounding box center [484, 278] width 8 height 0
click at [485, 243] on label at bounding box center [488, 241] width 17 height 13
click at [485, 235] on input "checkbox" at bounding box center [484, 235] width 8 height 0
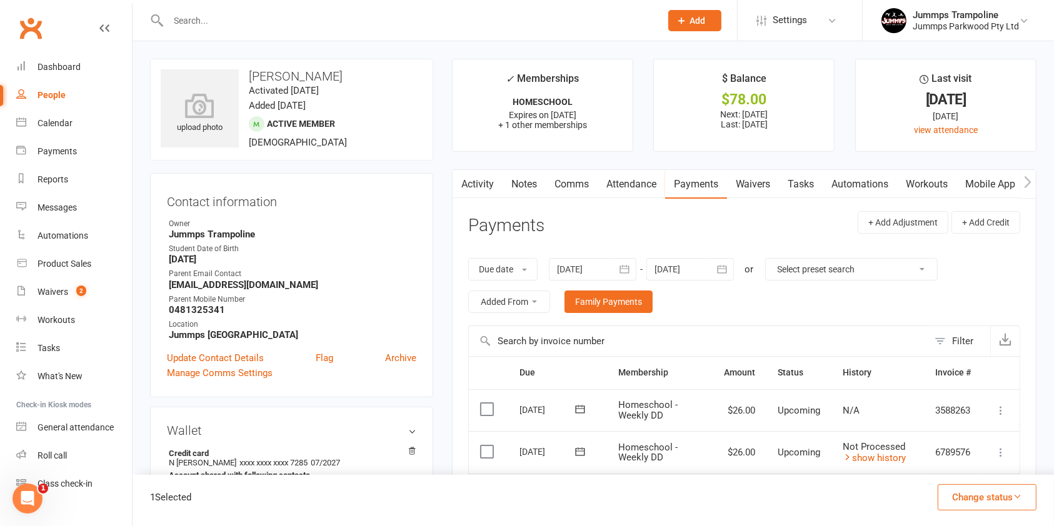
scroll to position [150, 0]
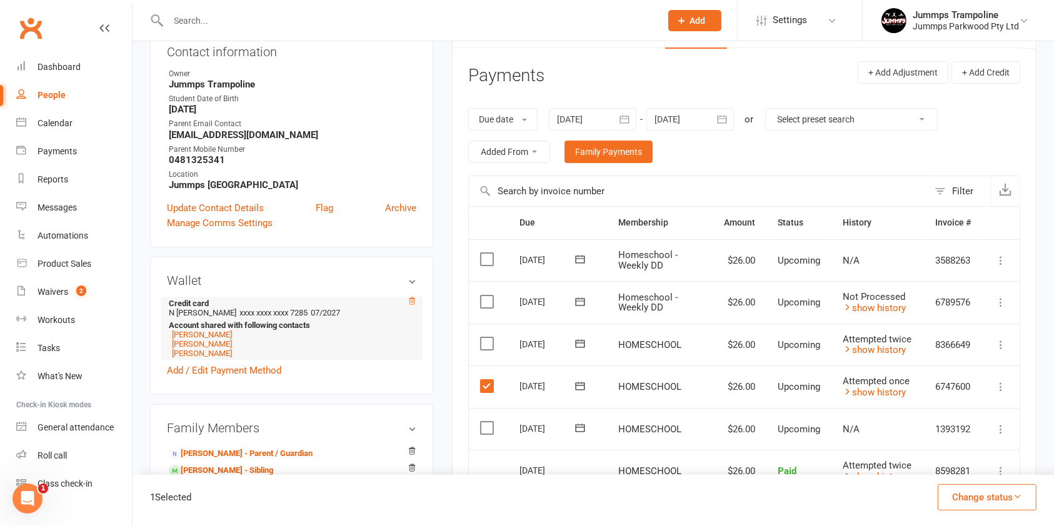
click at [411, 298] on icon at bounding box center [412, 301] width 9 height 9
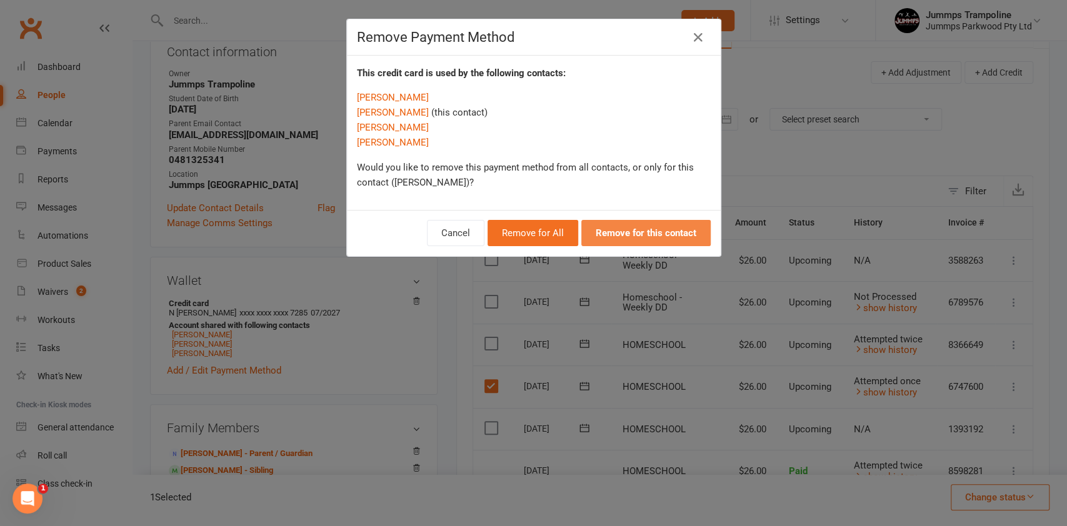
click at [675, 239] on button "Remove for this contact" at bounding box center [645, 233] width 129 height 26
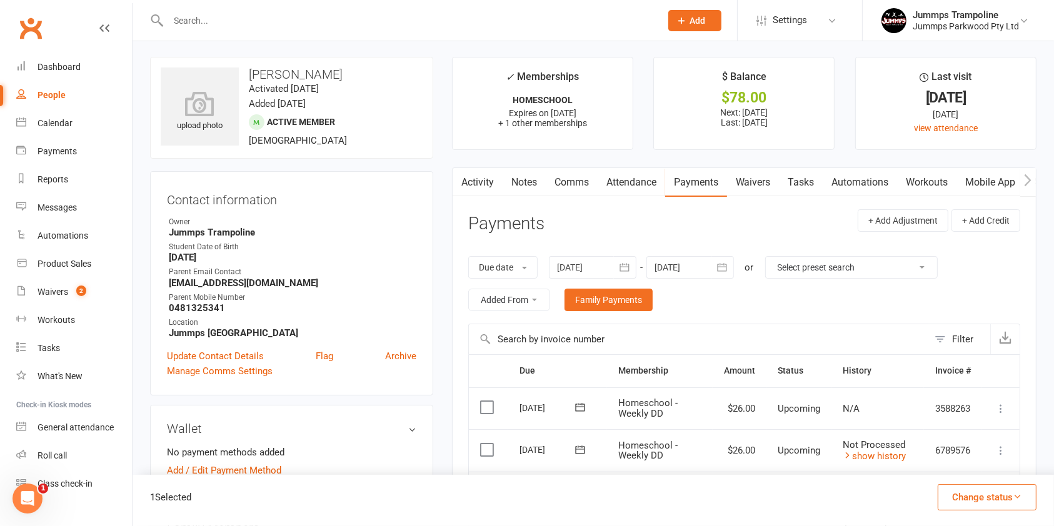
scroll to position [4, 0]
click at [609, 291] on link "Family Payments" at bounding box center [609, 298] width 88 height 23
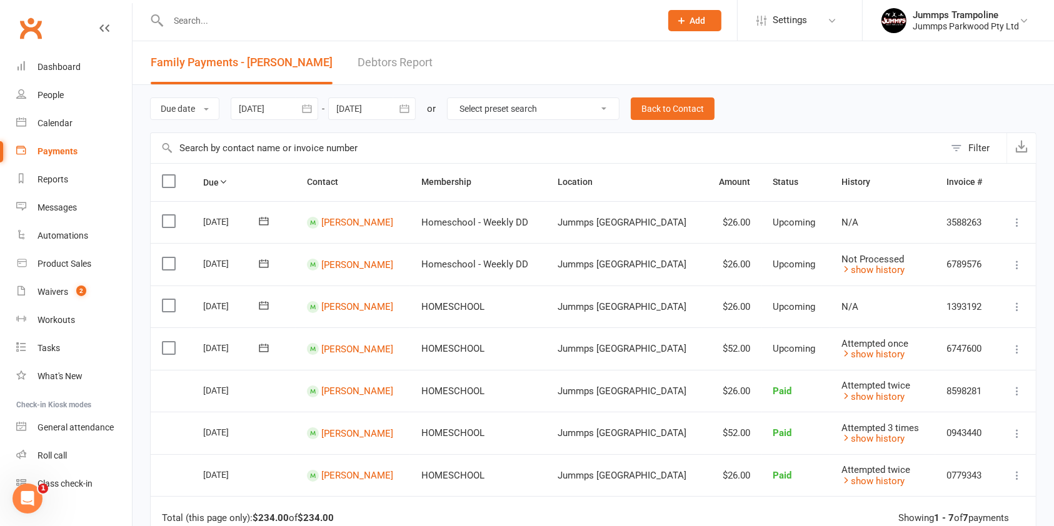
click at [306, 105] on icon "button" at bounding box center [306, 109] width 9 height 8
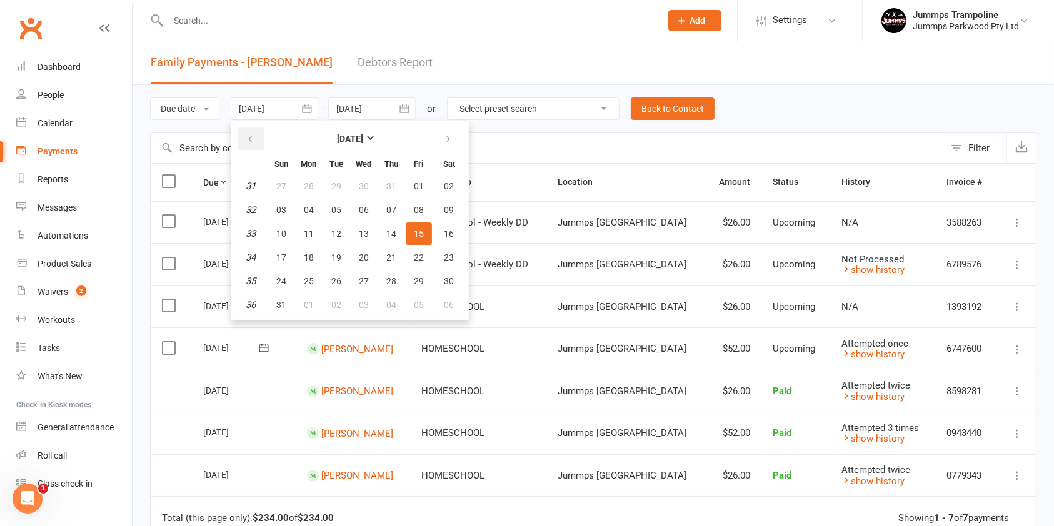
click at [251, 138] on icon "button" at bounding box center [250, 139] width 9 height 10
click at [309, 236] on span "14" at bounding box center [309, 234] width 10 height 10
type input "14 Jul 2025"
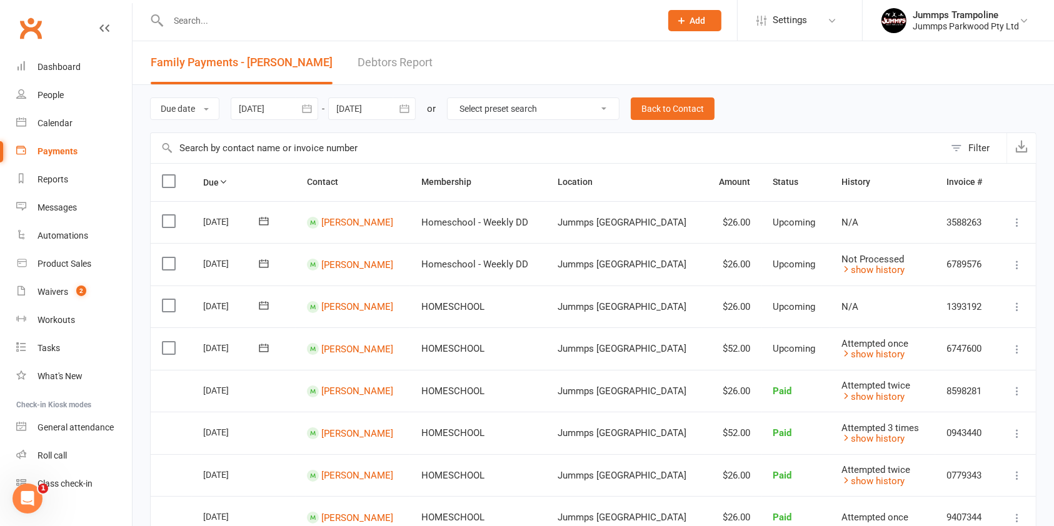
click at [403, 109] on icon "button" at bounding box center [404, 109] width 13 height 13
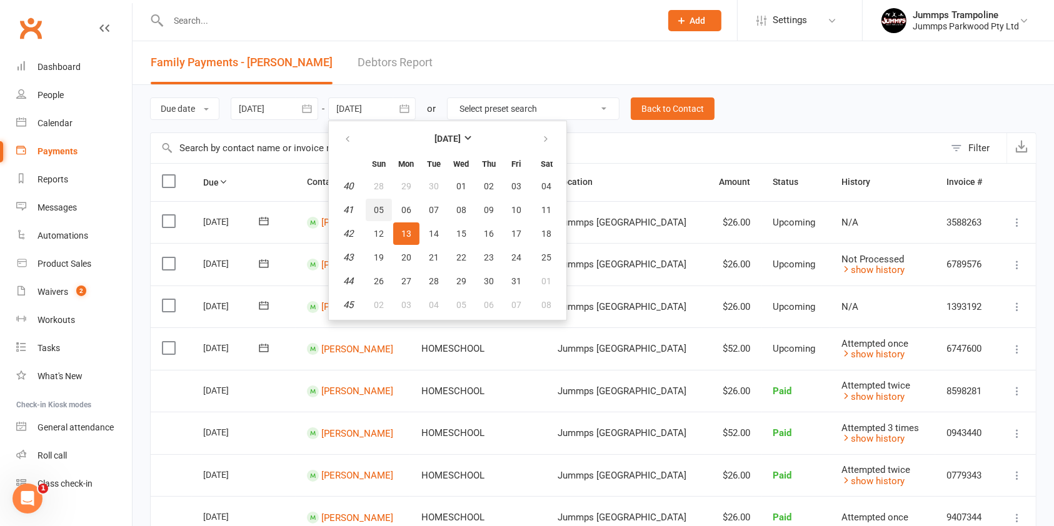
click at [378, 210] on span "05" at bounding box center [379, 210] width 10 height 10
type input "05 Oct 2025"
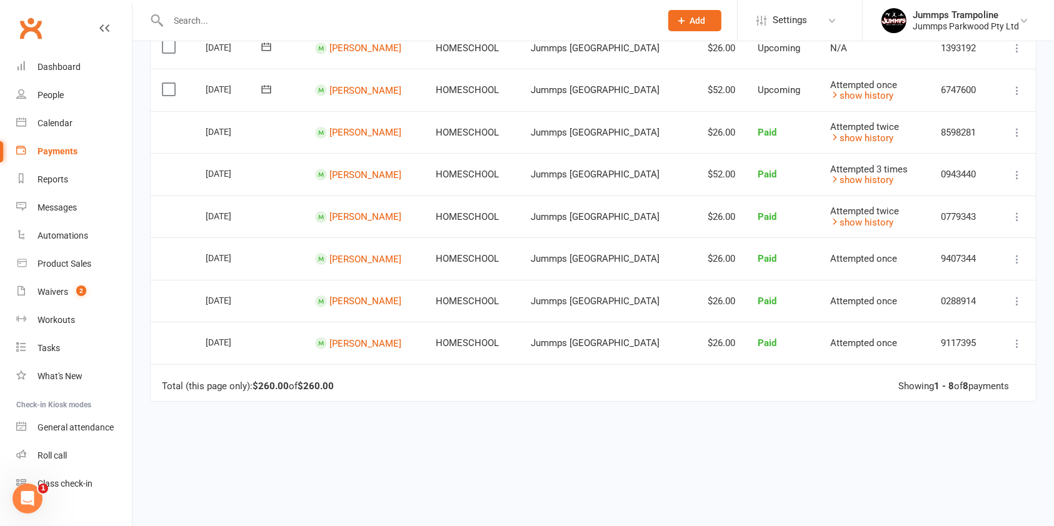
scroll to position [176, 0]
click at [771, 291] on td "Paid" at bounding box center [783, 299] width 72 height 43
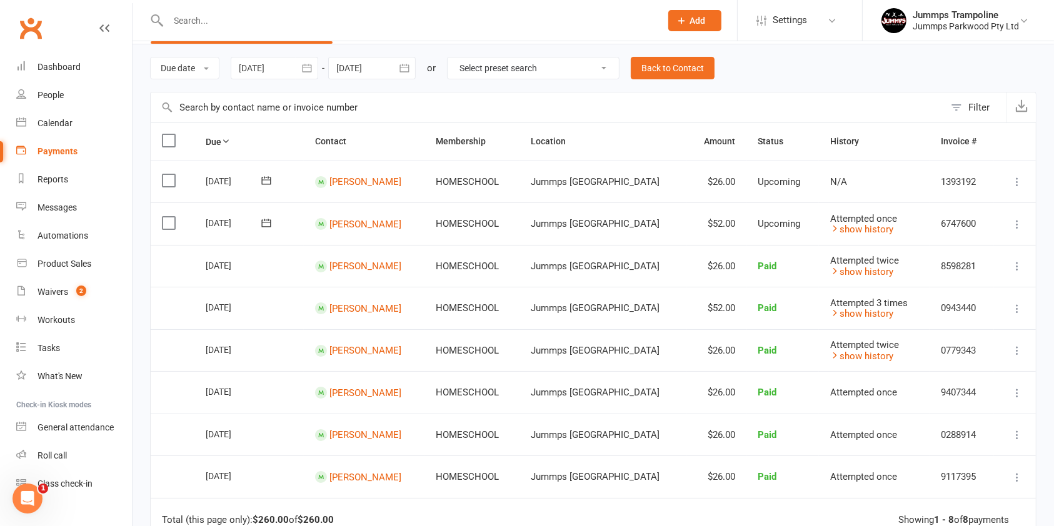
scroll to position [0, 0]
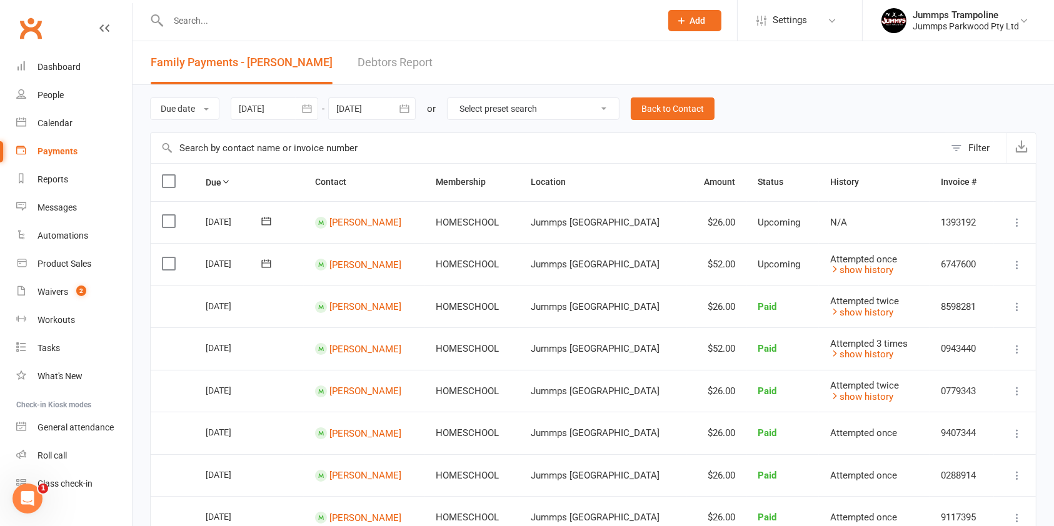
click at [1019, 265] on icon at bounding box center [1017, 265] width 13 height 13
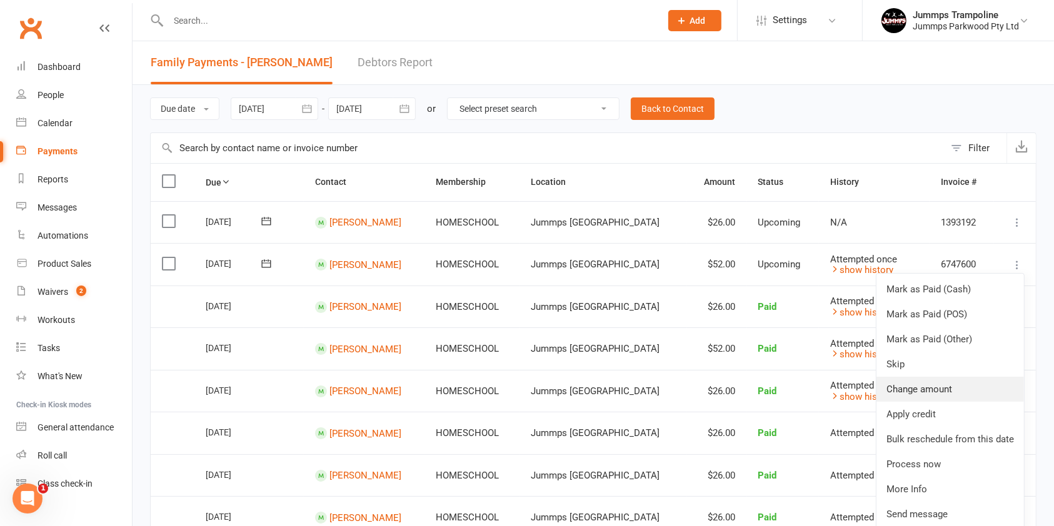
click at [945, 388] on link "Change amount" at bounding box center [950, 389] width 148 height 25
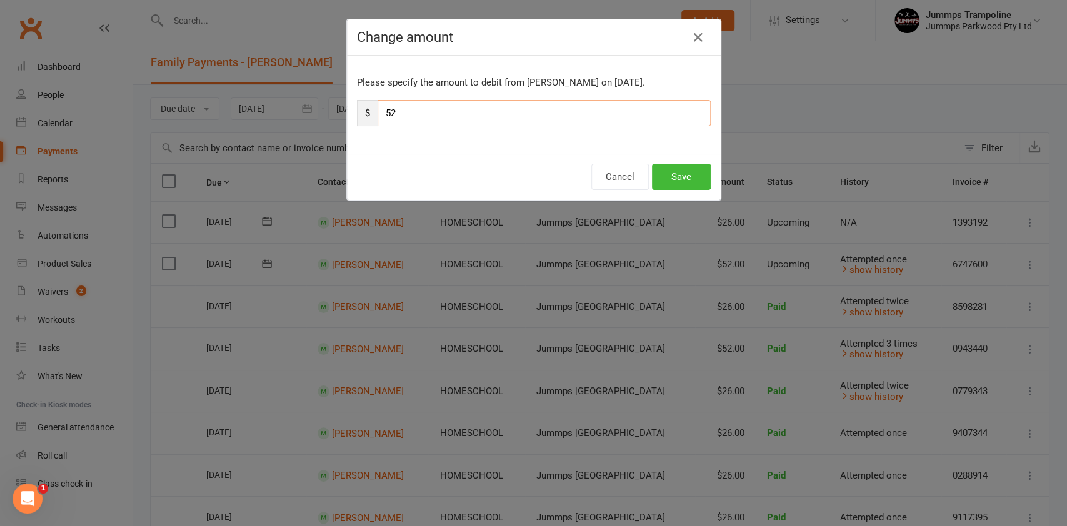
click at [491, 115] on input "52" at bounding box center [544, 113] width 333 height 26
type input "5"
type input "78"
click at [680, 176] on button "Save" at bounding box center [681, 177] width 59 height 26
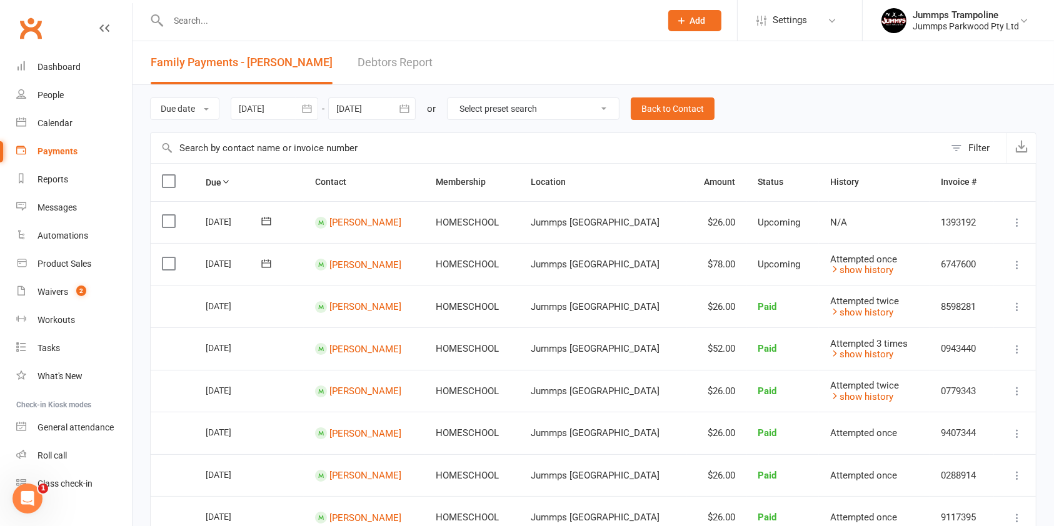
click at [1019, 223] on icon at bounding box center [1017, 222] width 13 height 13
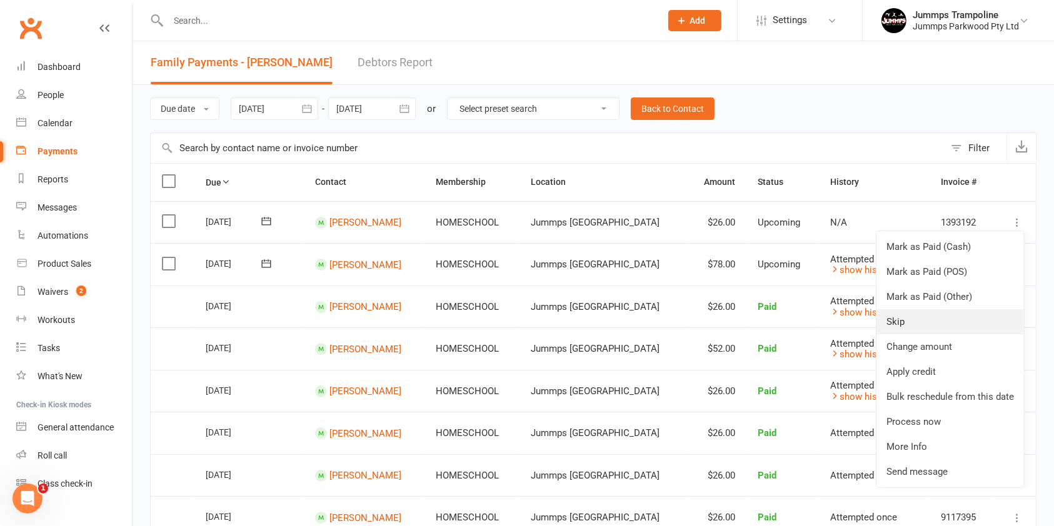
click at [906, 316] on link "Skip" at bounding box center [950, 321] width 148 height 25
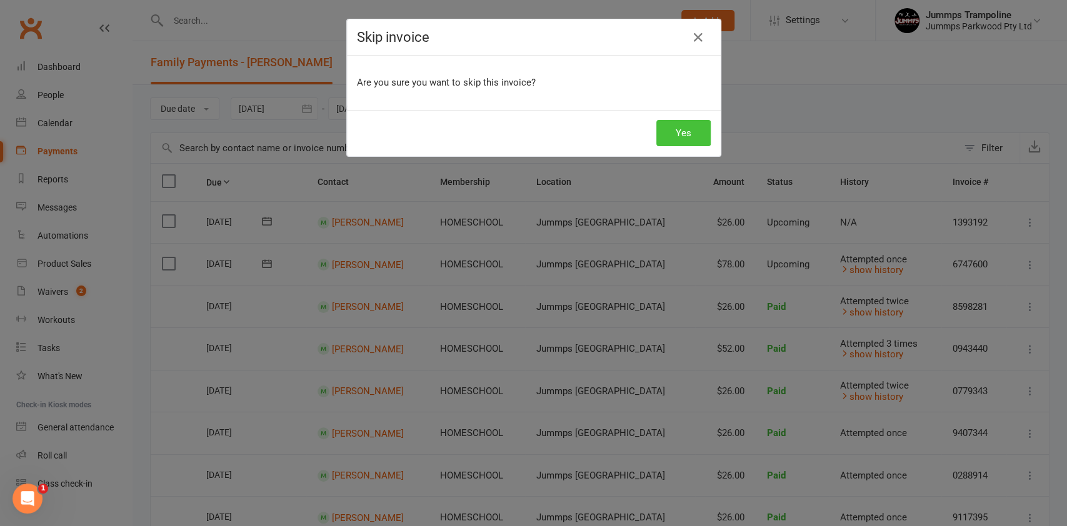
click at [679, 136] on button "Yes" at bounding box center [683, 133] width 54 height 26
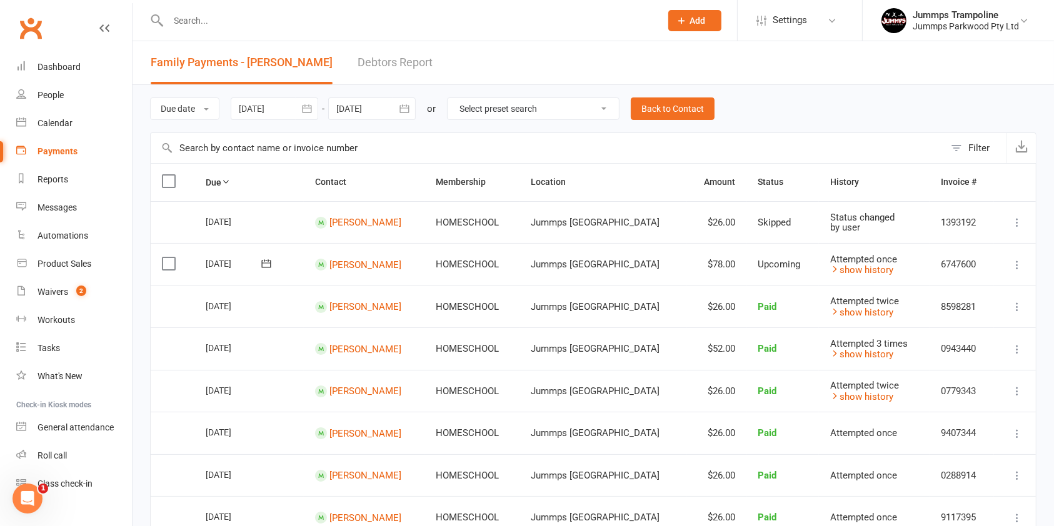
click at [192, 150] on input "text" at bounding box center [548, 148] width 794 height 30
click at [690, 111] on link "Back to Contact" at bounding box center [673, 109] width 84 height 23
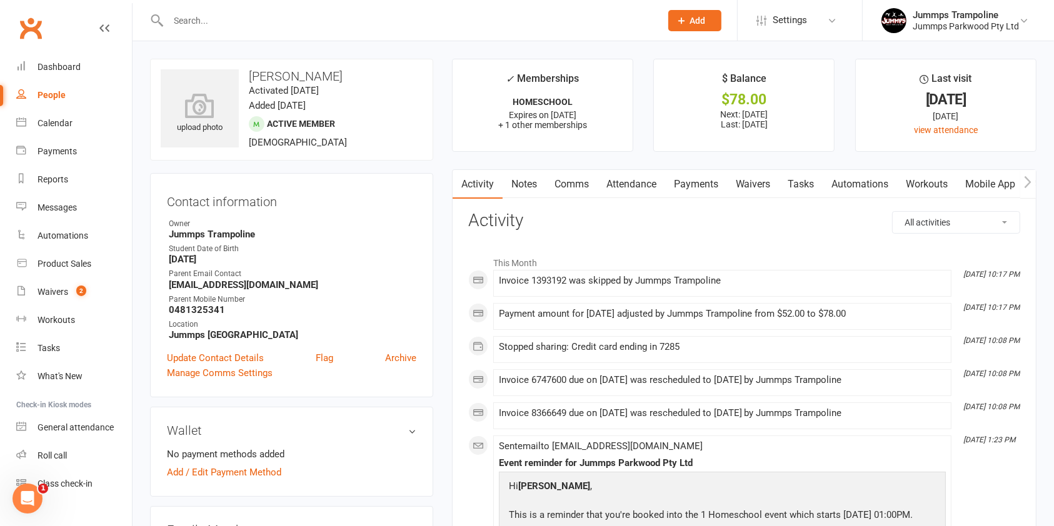
click at [695, 186] on link "Payments" at bounding box center [696, 184] width 62 height 29
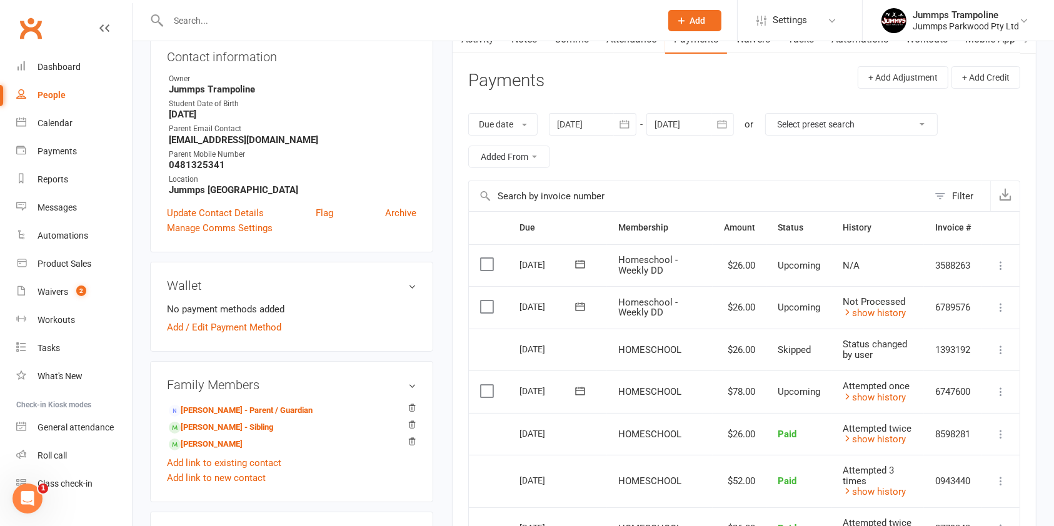
scroll to position [148, 0]
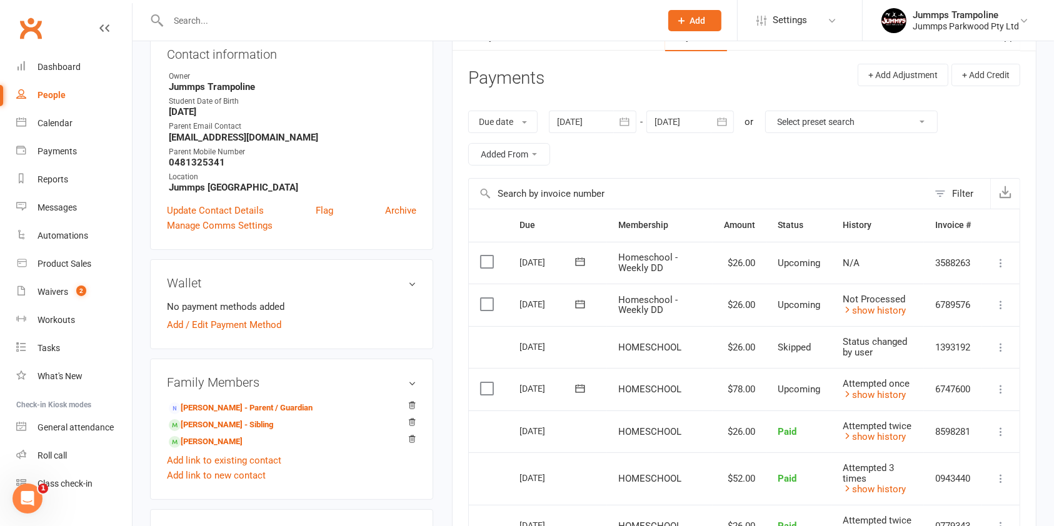
click at [1000, 388] on icon at bounding box center [1001, 389] width 13 height 13
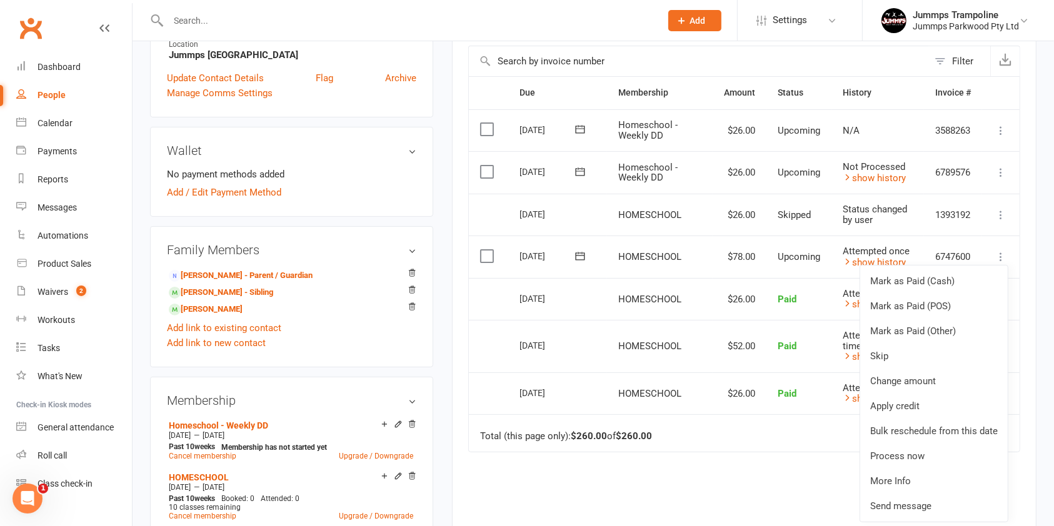
scroll to position [310, 0]
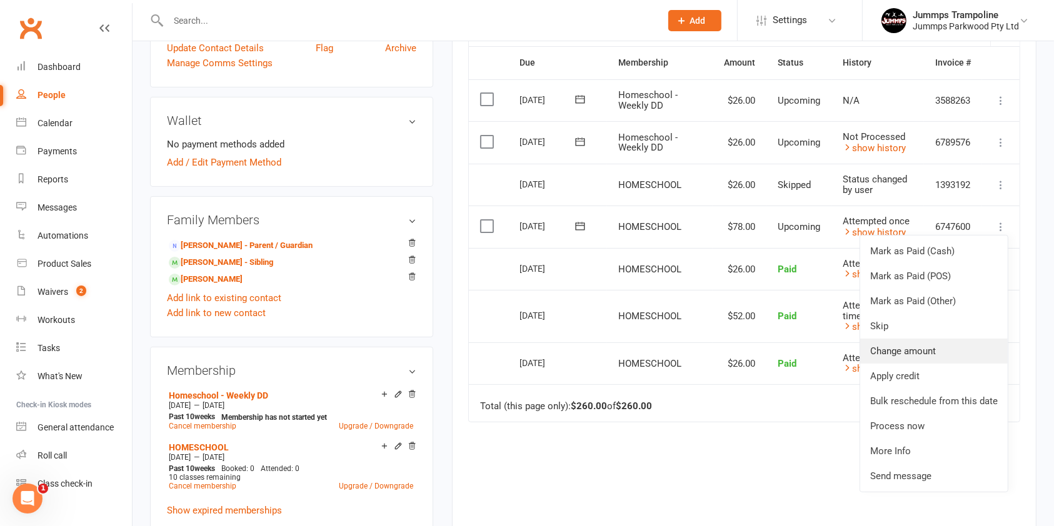
click at [942, 353] on link "Change amount" at bounding box center [934, 351] width 148 height 25
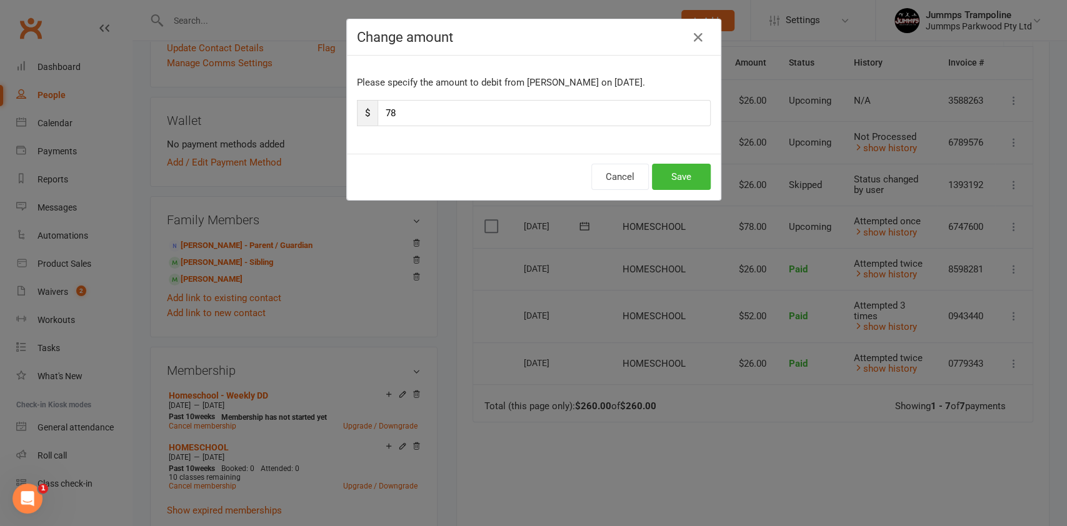
click at [421, 105] on input "78" at bounding box center [544, 113] width 333 height 26
type input "7"
type input "82.54"
click at [676, 177] on button "Save" at bounding box center [681, 177] width 59 height 26
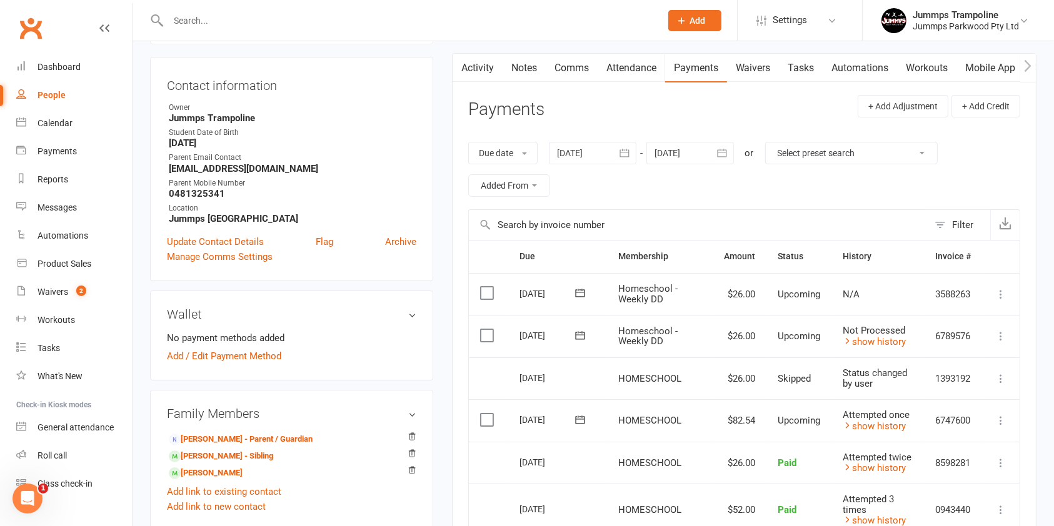
scroll to position [116, 0]
click at [259, 462] on link "Asher Eketone - Sibling" at bounding box center [221, 457] width 104 height 13
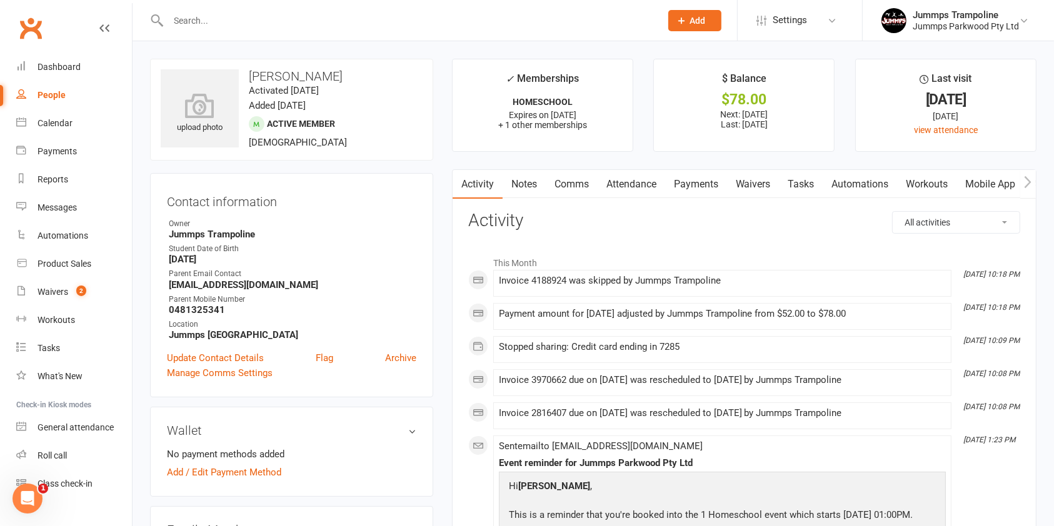
click at [690, 190] on link "Payments" at bounding box center [696, 184] width 62 height 29
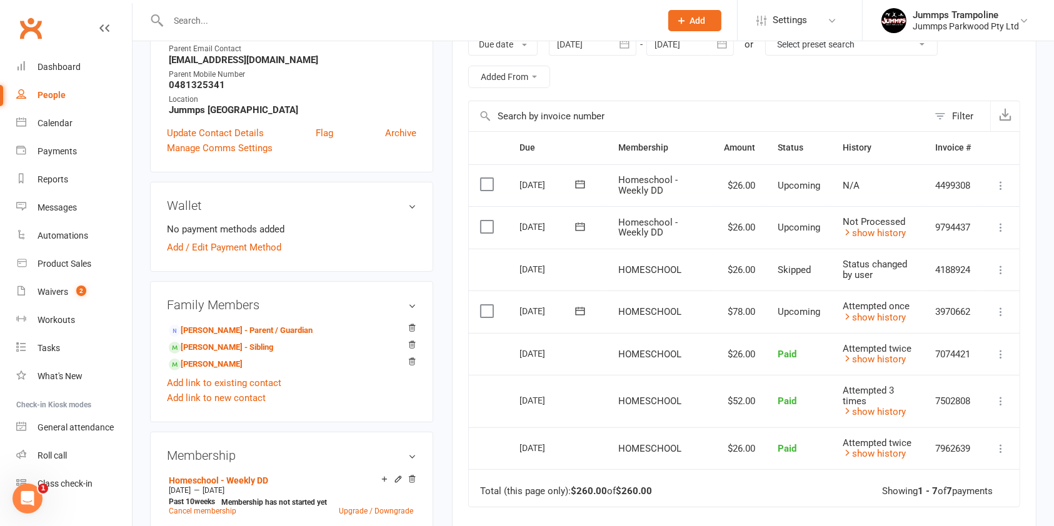
scroll to position [225, 0]
click at [1004, 316] on icon at bounding box center [1001, 312] width 13 height 13
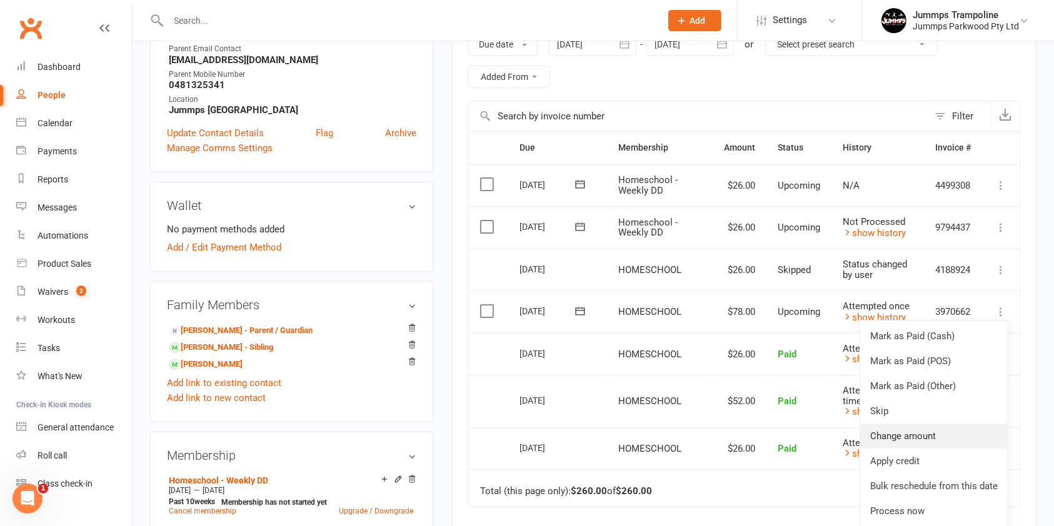
click at [938, 443] on link "Change amount" at bounding box center [934, 436] width 148 height 25
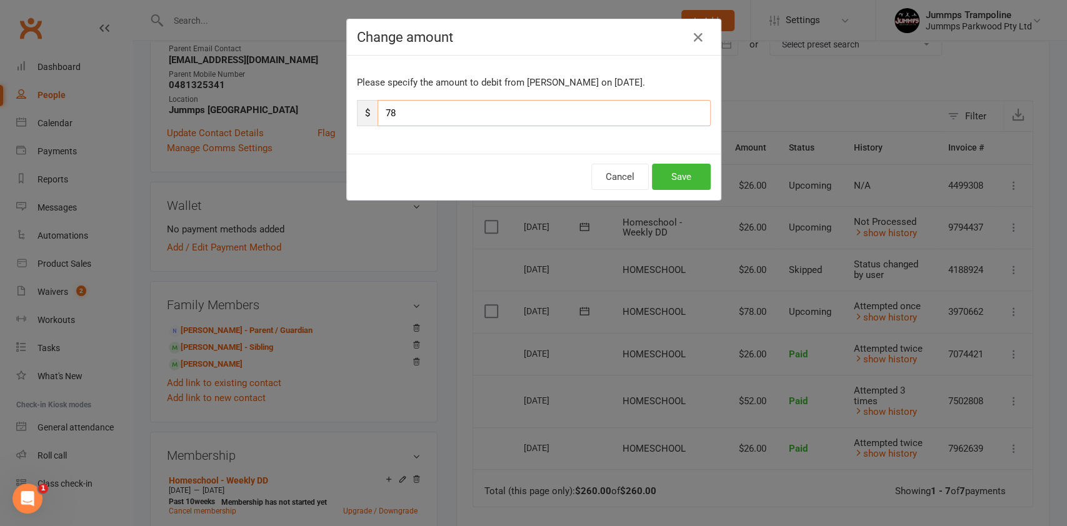
click at [601, 105] on input "78" at bounding box center [544, 113] width 333 height 26
type input "7"
paste input "82.54"
type input "82.54"
click at [675, 176] on button "Save" at bounding box center [681, 177] width 59 height 26
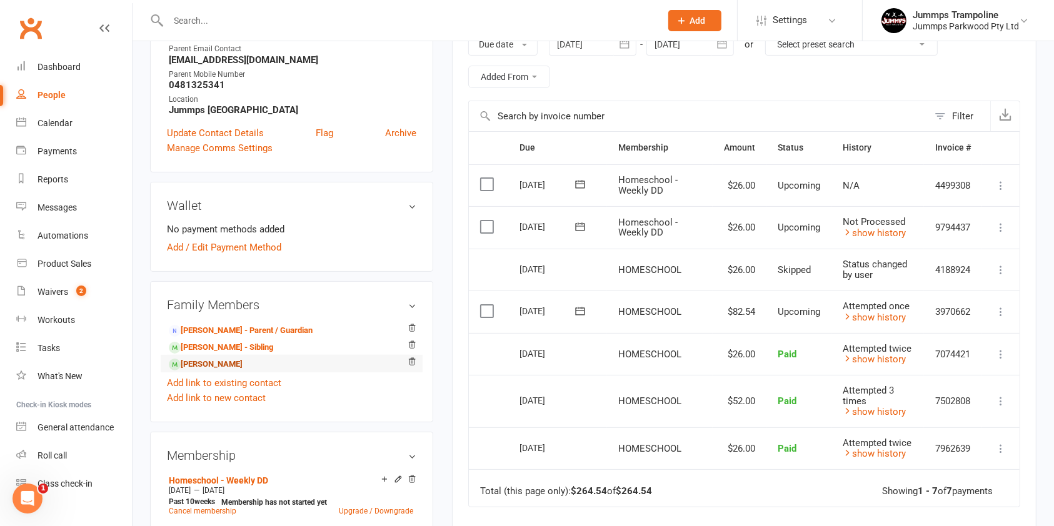
click at [243, 362] on link "Aila Engelbrecht - Sibling" at bounding box center [206, 364] width 74 height 13
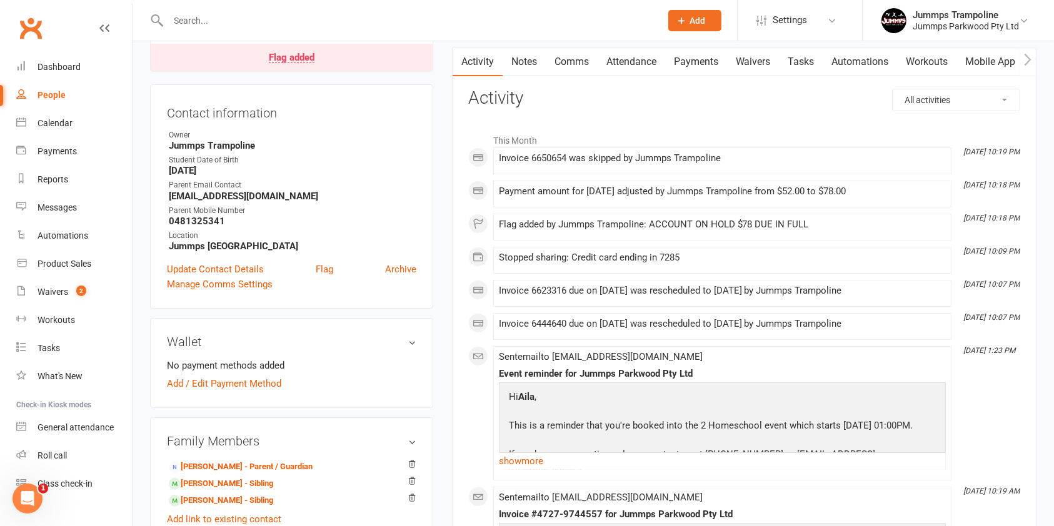
scroll to position [129, 0]
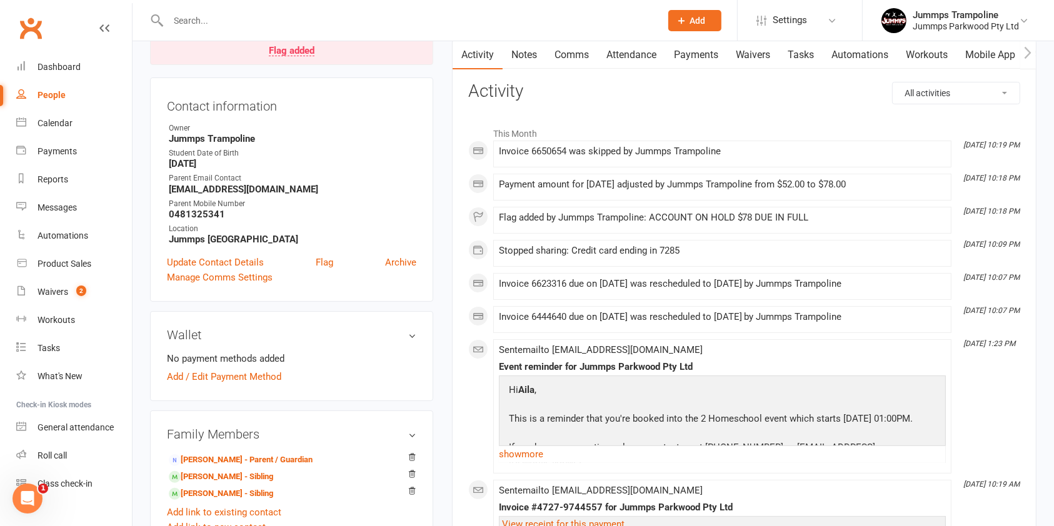
click at [696, 53] on link "Payments" at bounding box center [696, 55] width 62 height 29
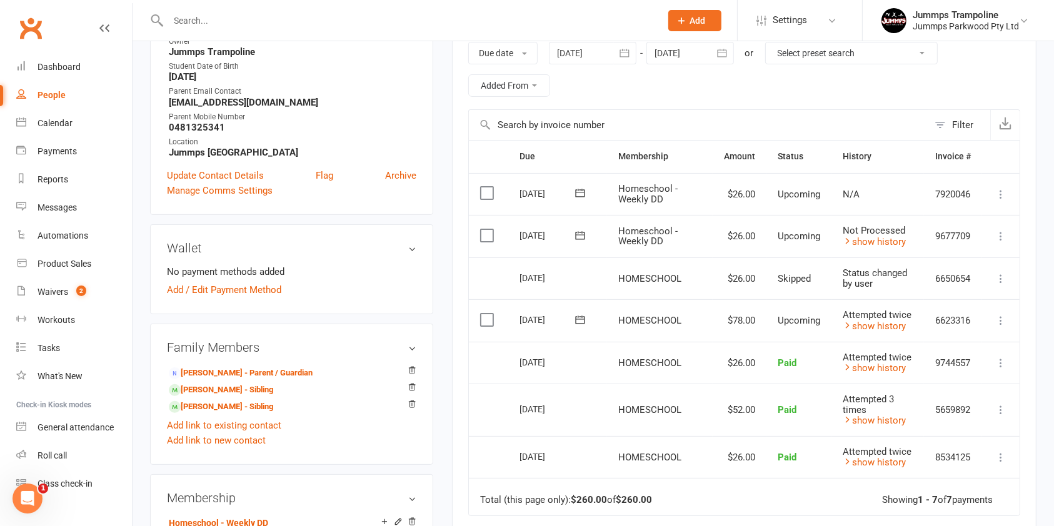
scroll to position [220, 0]
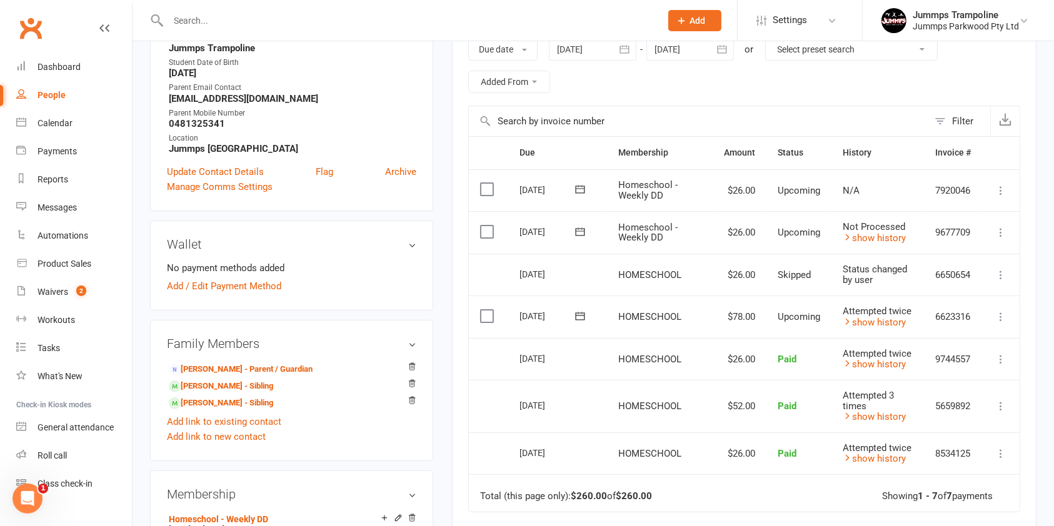
click at [1006, 314] on icon at bounding box center [1001, 317] width 13 height 13
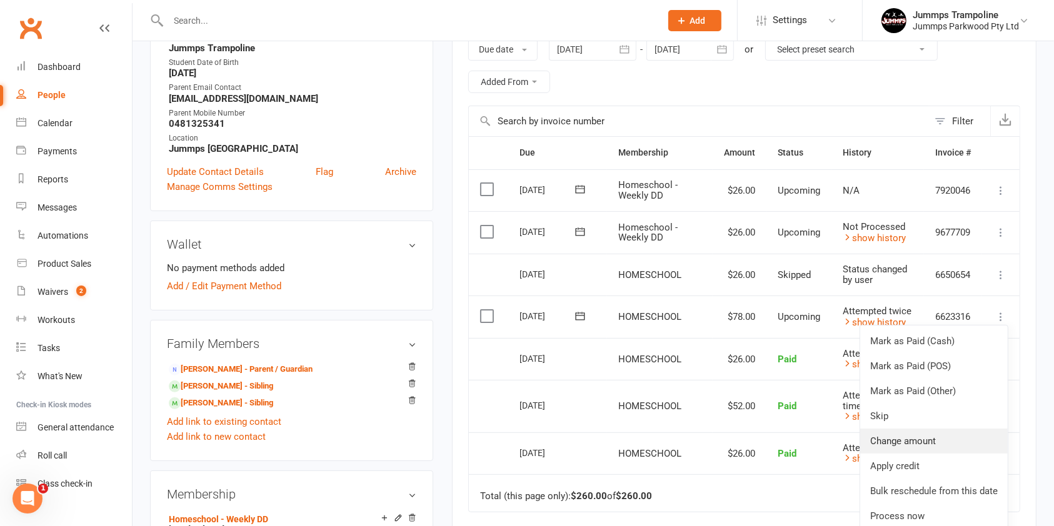
click at [926, 439] on link "Change amount" at bounding box center [934, 441] width 148 height 25
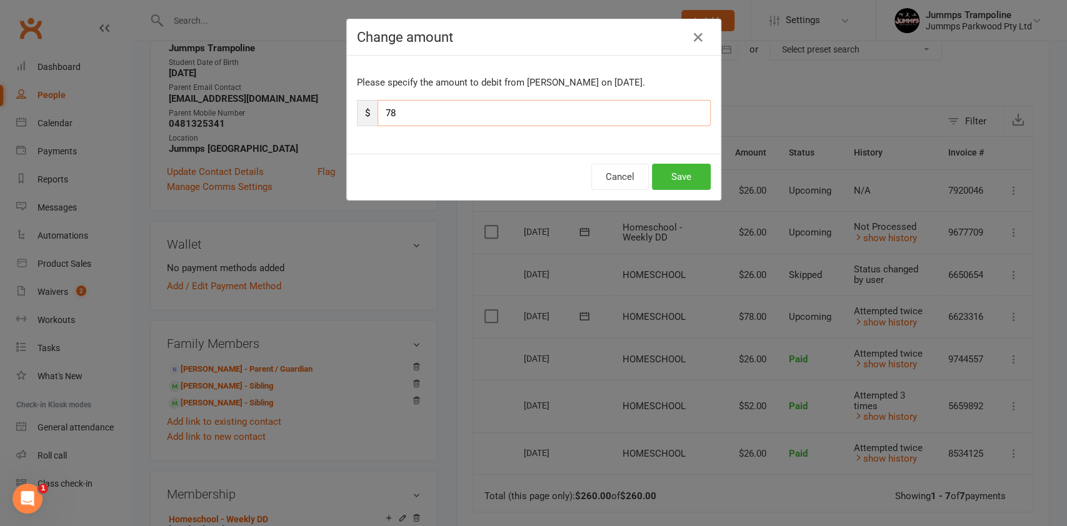
click at [481, 114] on input "78" at bounding box center [544, 113] width 333 height 26
type input "7"
paste input "82.54"
type input "82.54"
click at [669, 176] on button "Save" at bounding box center [681, 177] width 59 height 26
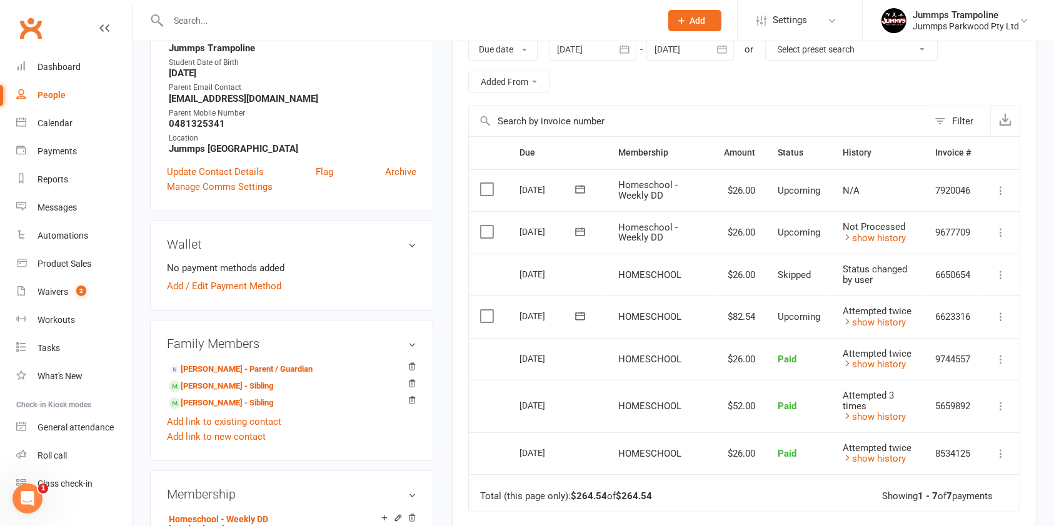
click at [1004, 315] on icon at bounding box center [1001, 317] width 13 height 13
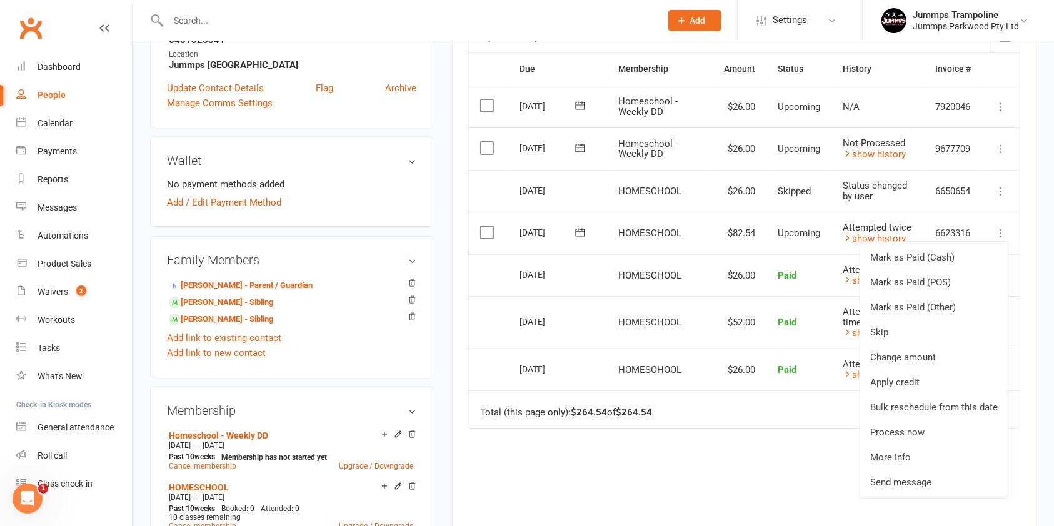
scroll to position [304, 0]
click at [765, 492] on div "Due Contact Membership Amount Status History Invoice # Select this 13 Oct 2025 …" at bounding box center [744, 320] width 552 height 537
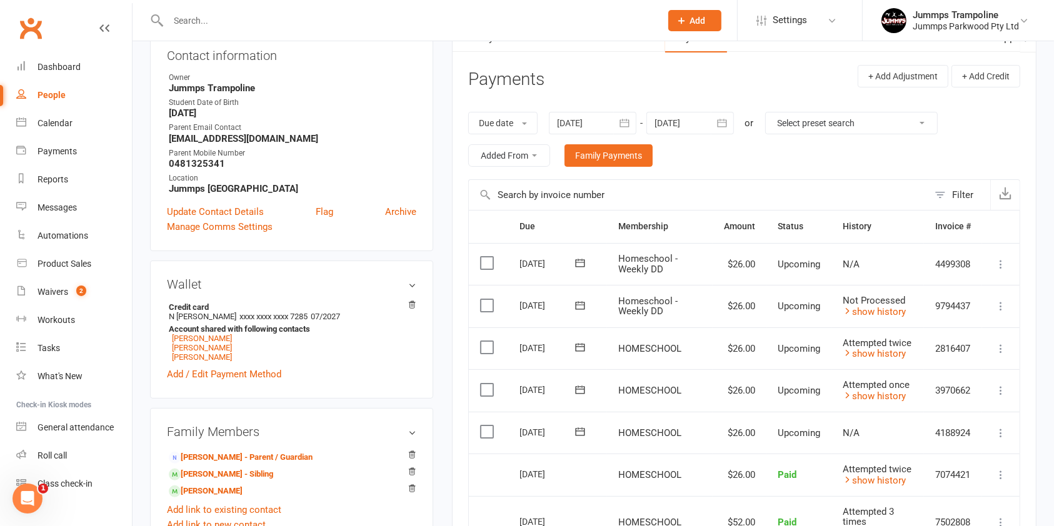
scroll to position [156, 0]
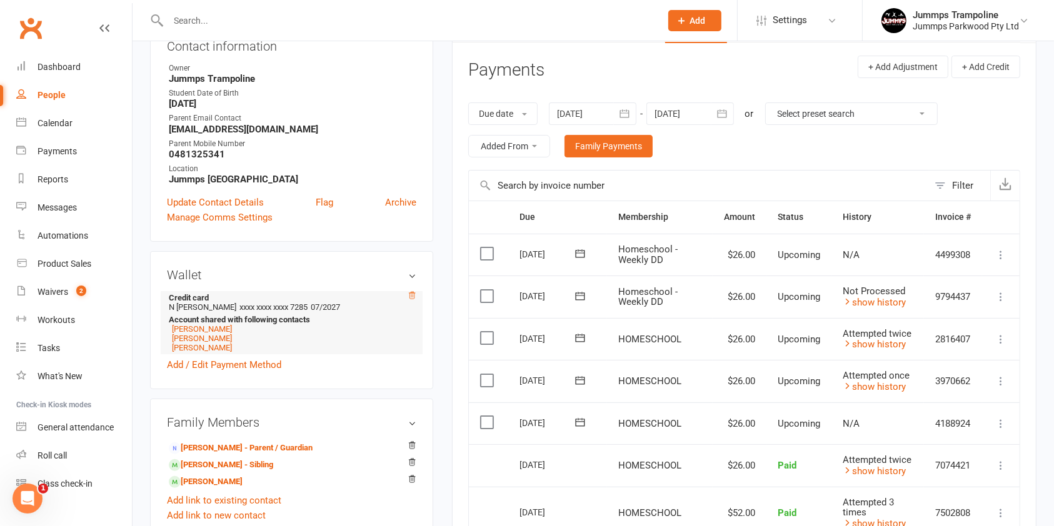
click at [415, 296] on icon at bounding box center [412, 295] width 9 height 9
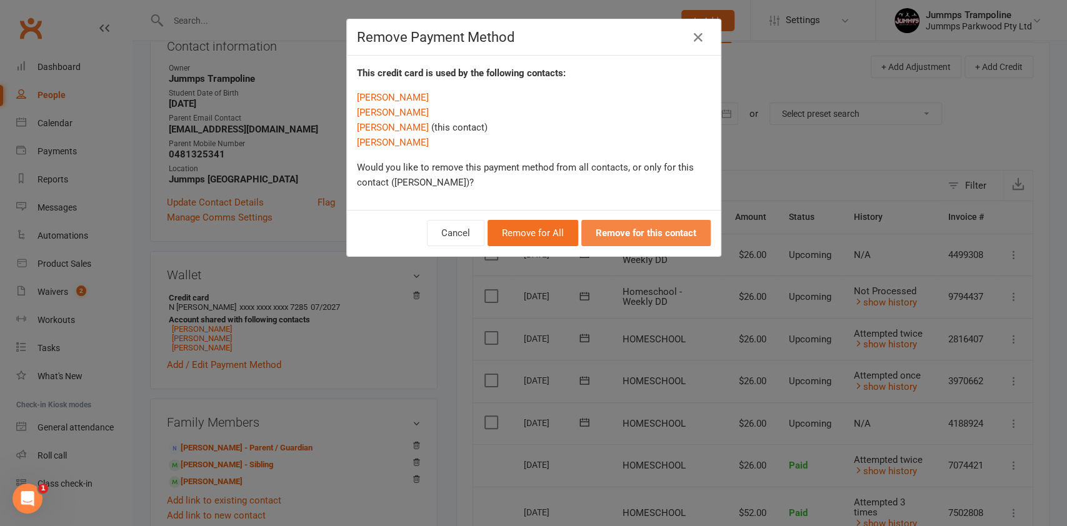
click at [650, 236] on strong "Remove for this contact" at bounding box center [646, 233] width 101 height 11
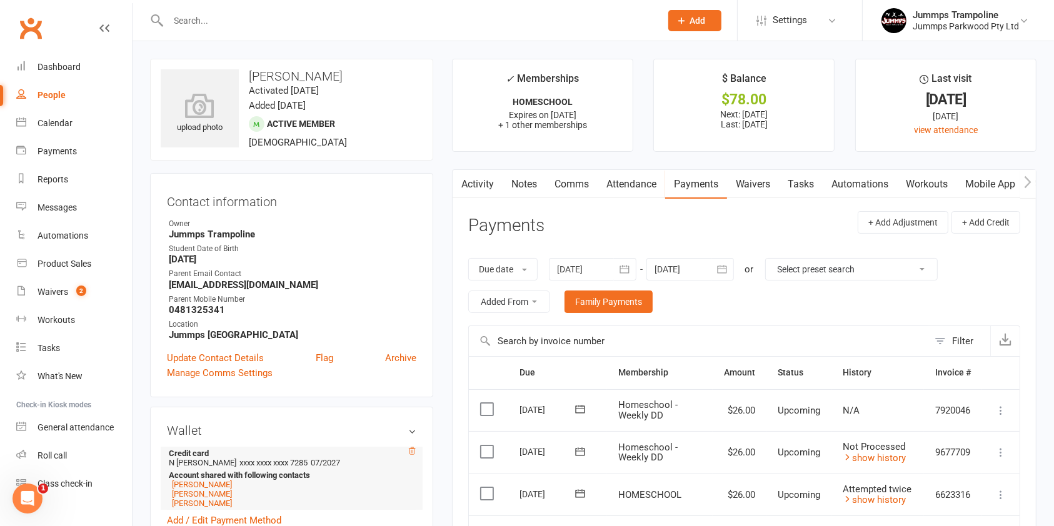
click at [415, 448] on icon at bounding box center [412, 451] width 9 height 9
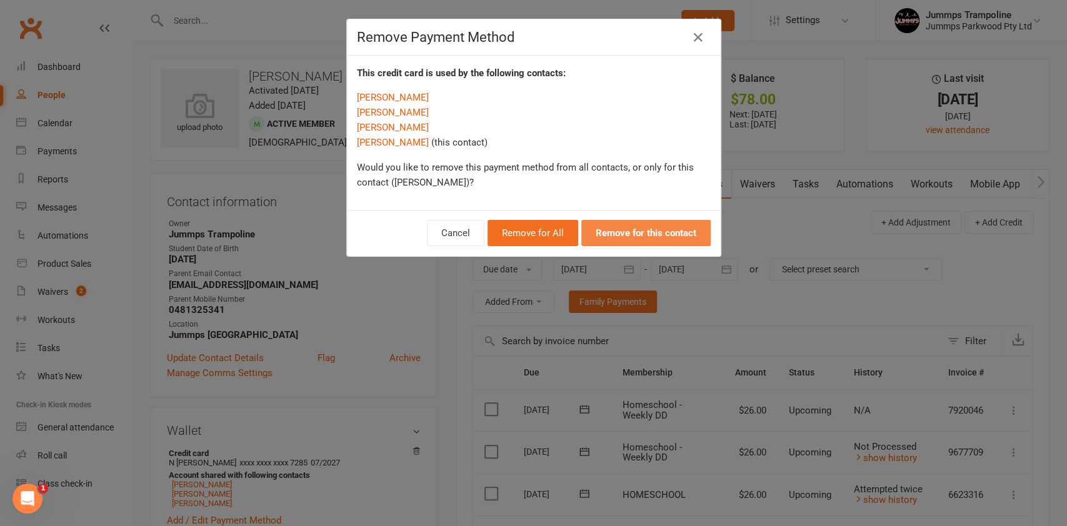
click at [650, 239] on button "Remove for this contact" at bounding box center [645, 233] width 129 height 26
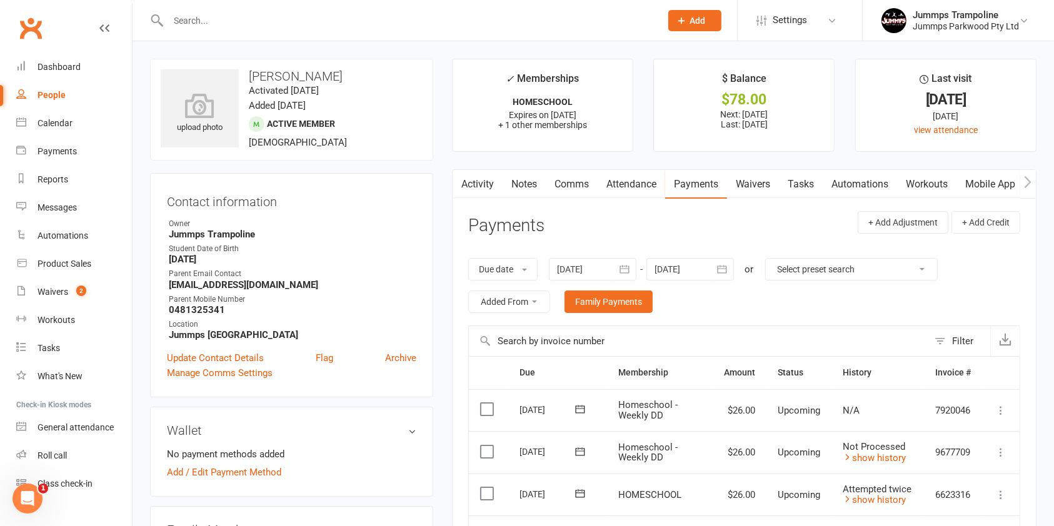
click at [630, 181] on link "Attendance" at bounding box center [632, 184] width 68 height 29
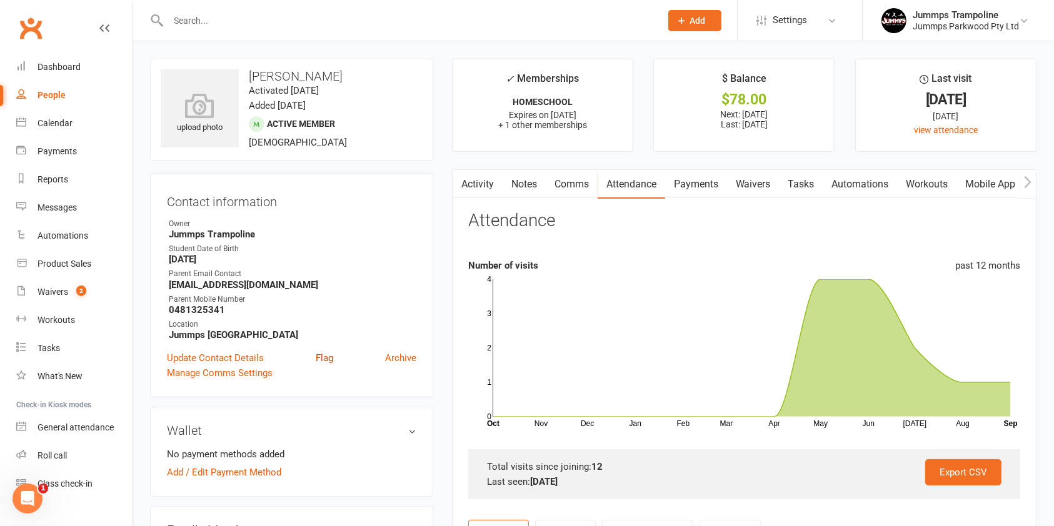
click at [324, 363] on link "Flag" at bounding box center [325, 358] width 18 height 15
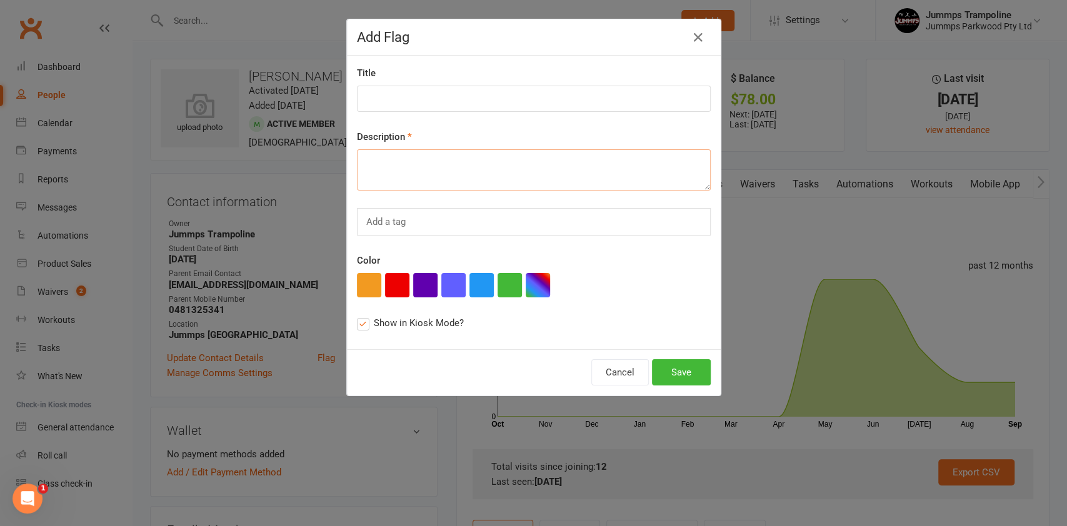
click at [441, 161] on textarea at bounding box center [534, 169] width 354 height 41
click at [655, 160] on textarea "ACCOUNT ON HOL;D 2 WEEKS BEHIND PLUS WK 10 TOTAL DUE $" at bounding box center [534, 169] width 354 height 41
type textarea "ACCOUNT ON HOLD $78 DUE IN FULL"
click at [675, 371] on button "Save" at bounding box center [681, 372] width 59 height 26
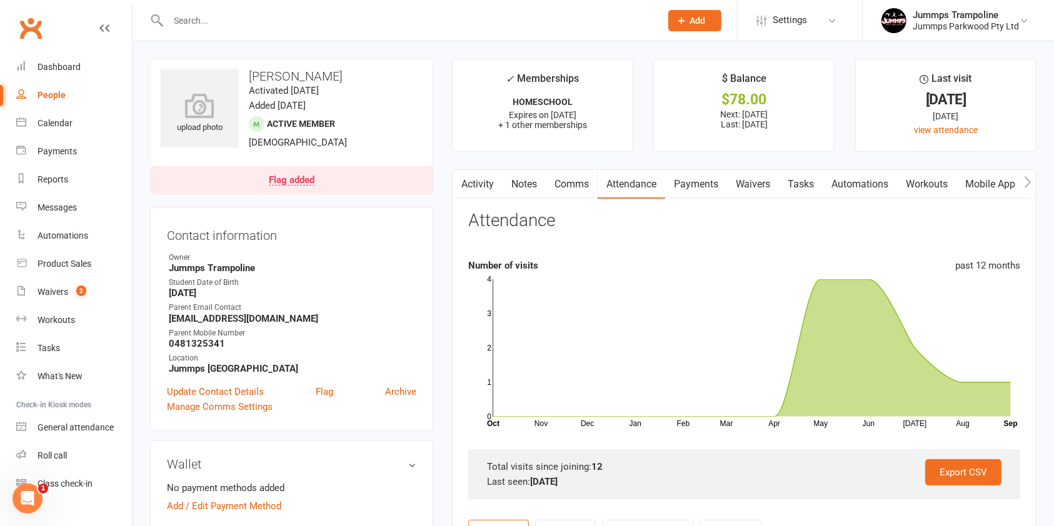
click at [705, 179] on link "Payments" at bounding box center [696, 184] width 62 height 29
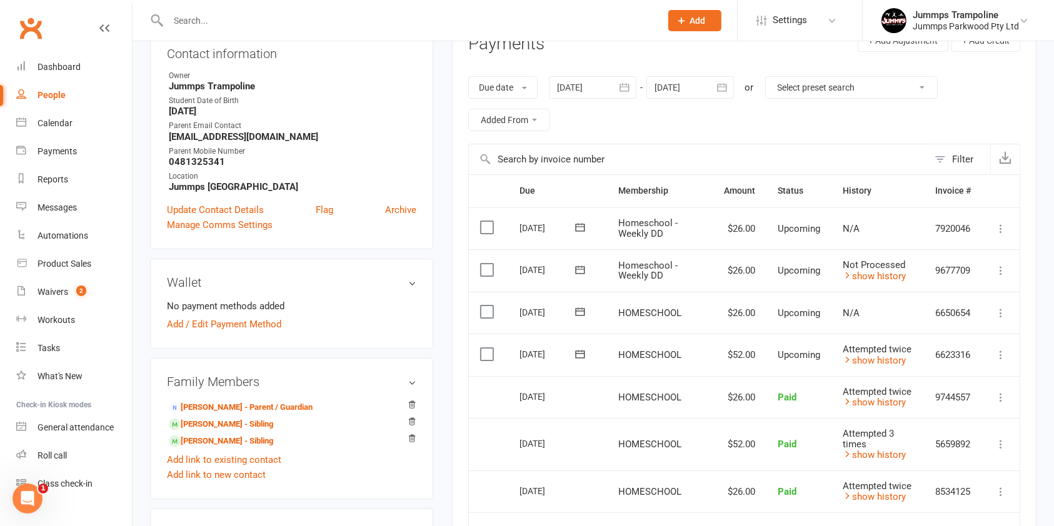
scroll to position [177, 0]
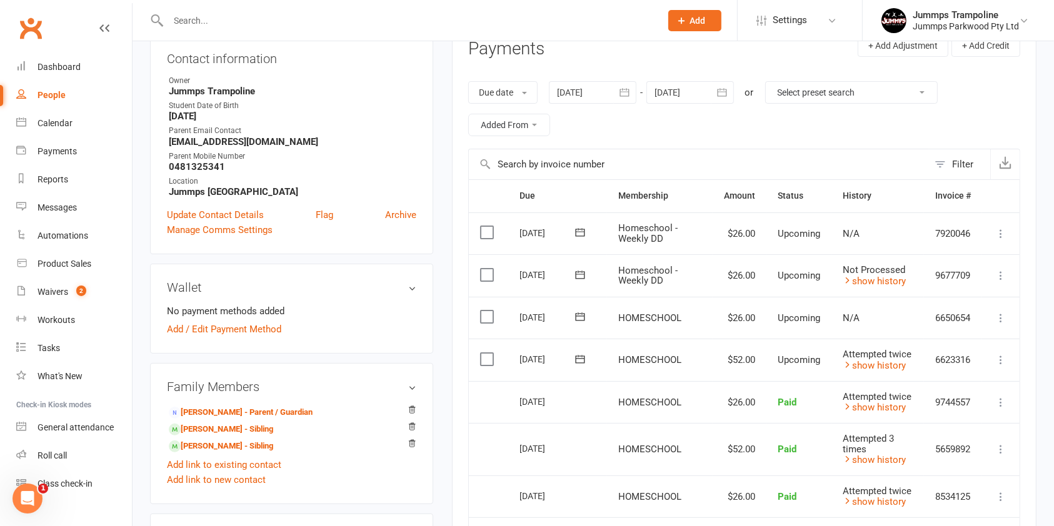
click at [1000, 358] on icon at bounding box center [1001, 360] width 13 height 13
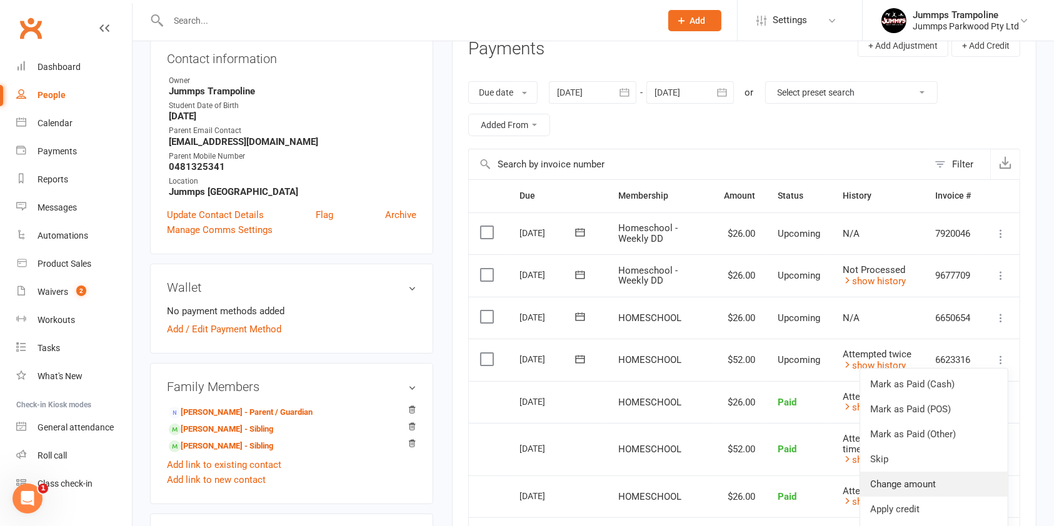
click at [936, 488] on link "Change amount" at bounding box center [934, 484] width 148 height 25
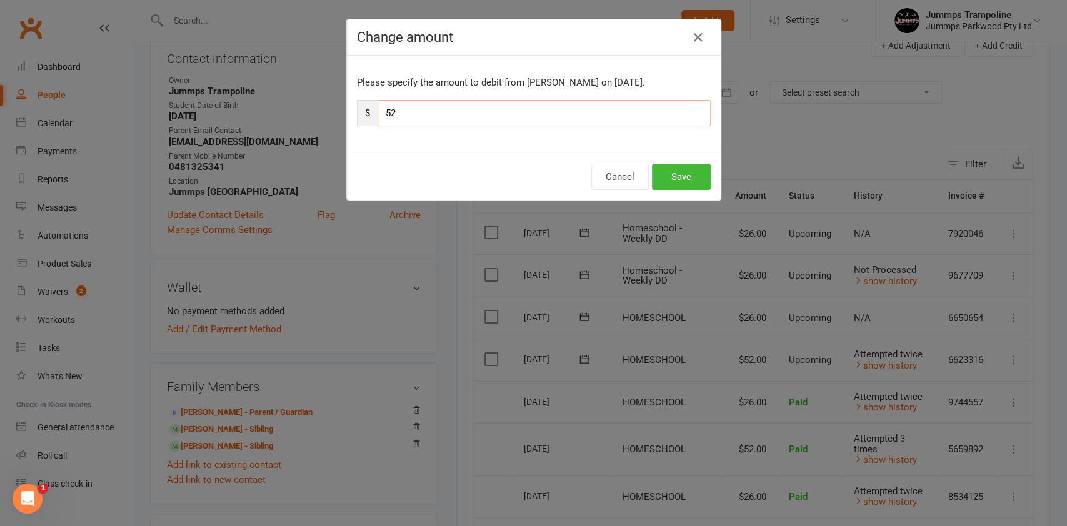
click at [414, 112] on input "52" at bounding box center [544, 113] width 333 height 26
type input "5"
type input "78"
click at [680, 167] on button "Save" at bounding box center [681, 177] width 59 height 26
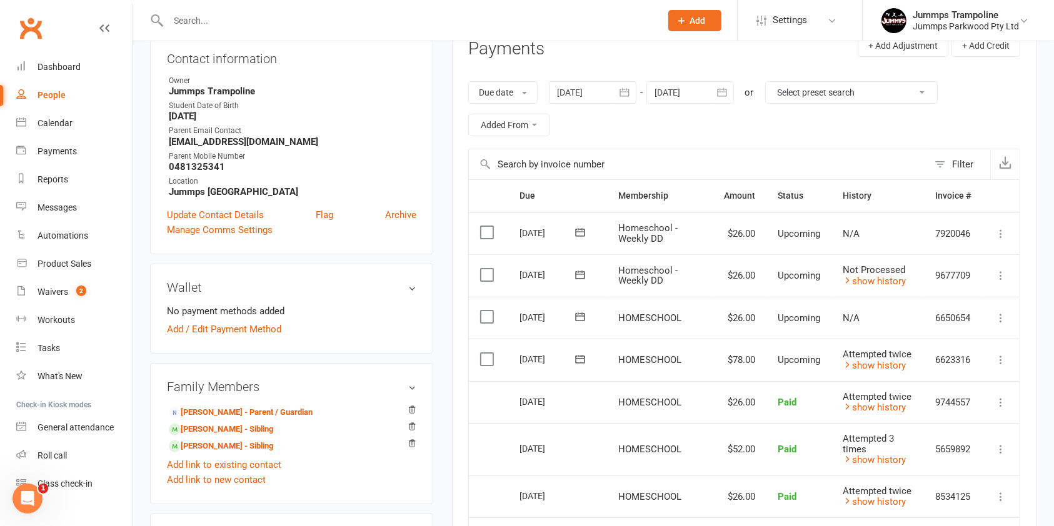
click at [1001, 320] on icon at bounding box center [1001, 318] width 13 height 13
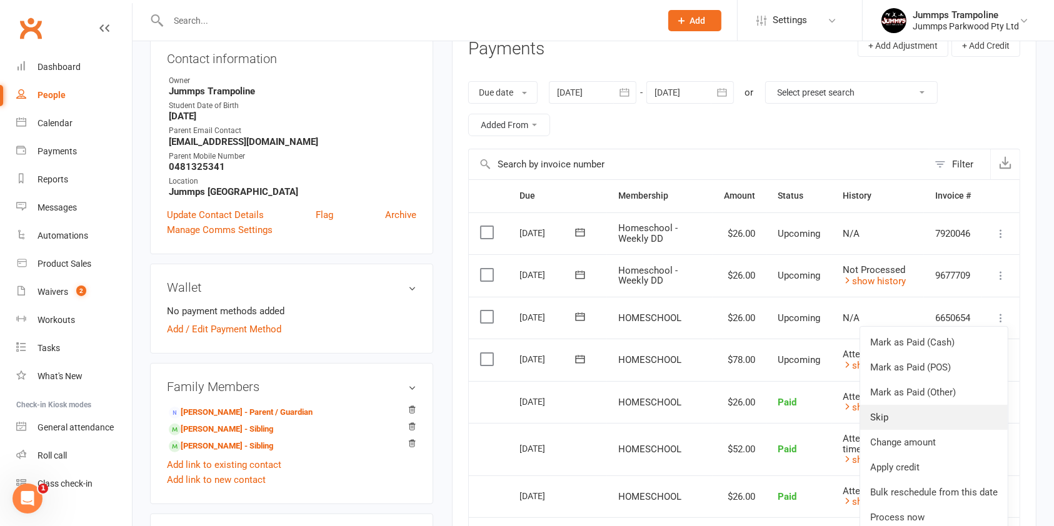
click at [876, 420] on link "Skip" at bounding box center [934, 417] width 148 height 25
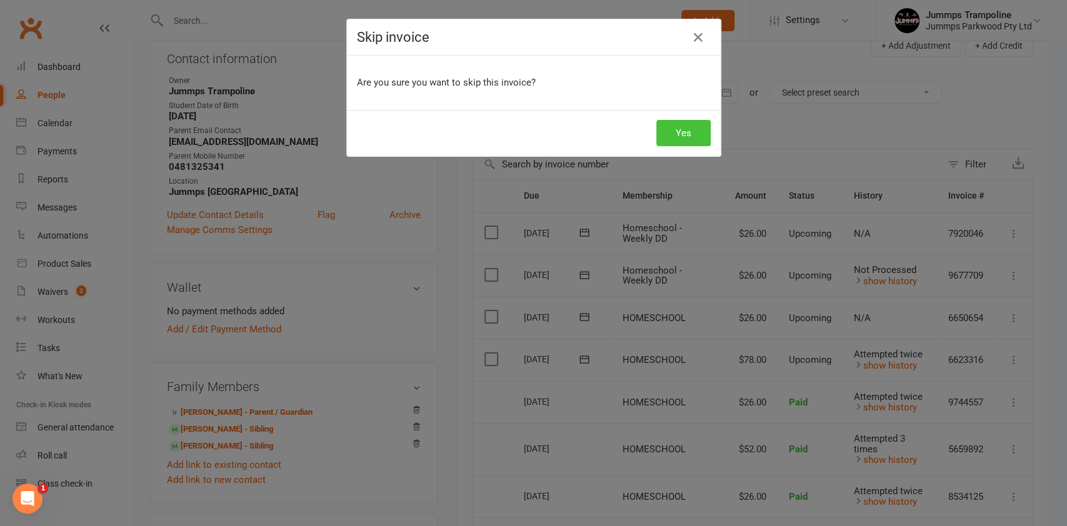
click at [690, 131] on button "Yes" at bounding box center [683, 133] width 54 height 26
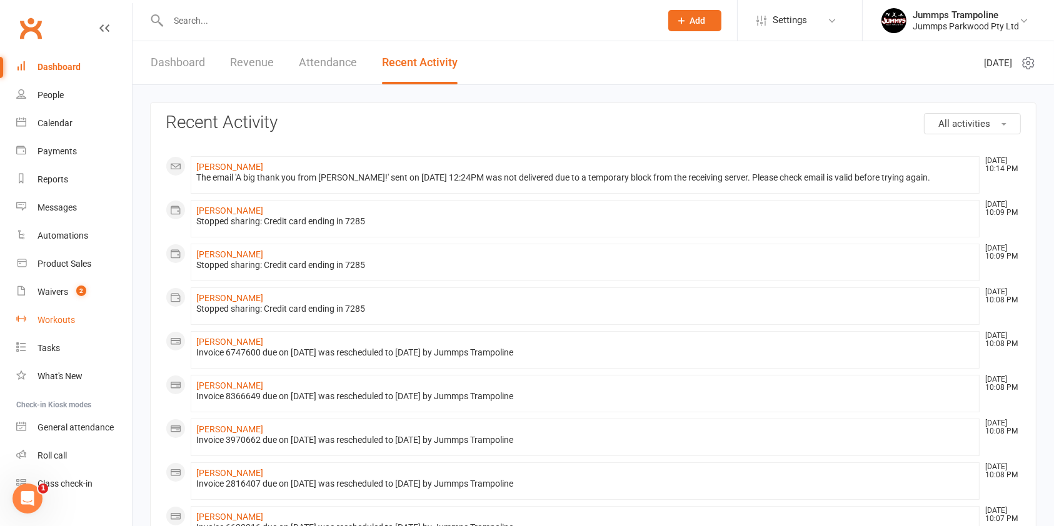
click at [58, 319] on div "Workouts" at bounding box center [57, 320] width 38 height 10
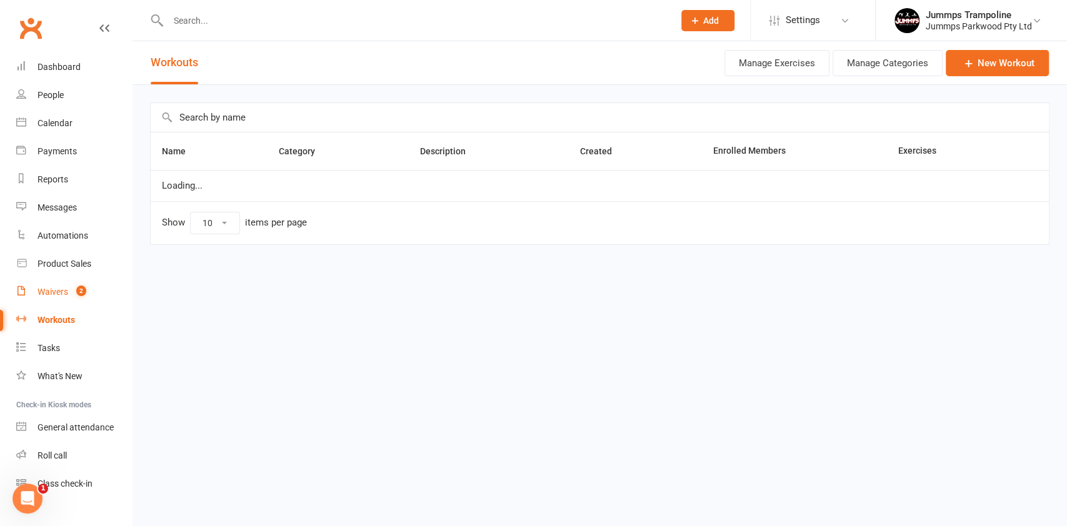
click at [49, 293] on div "Waivers" at bounding box center [53, 292] width 31 height 10
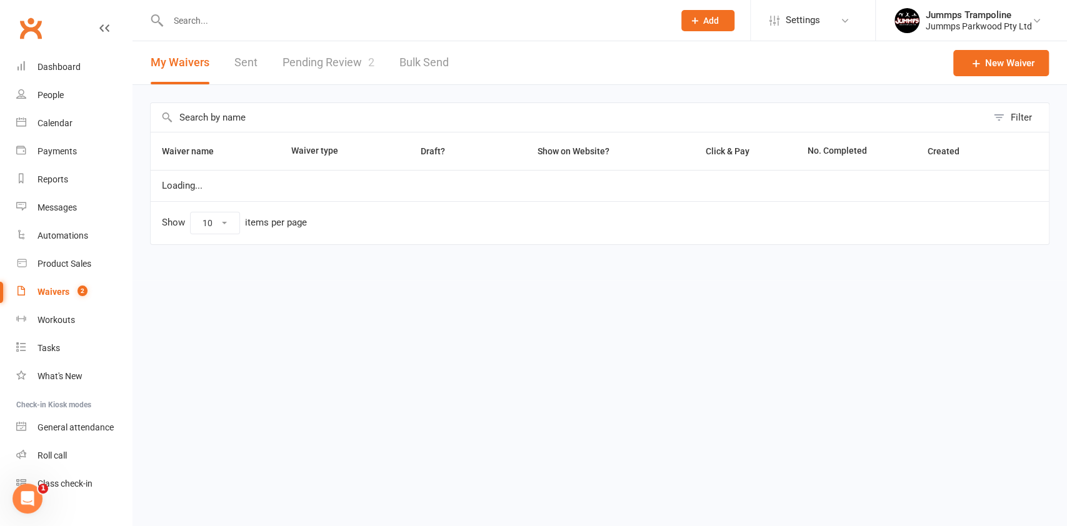
select select "25"
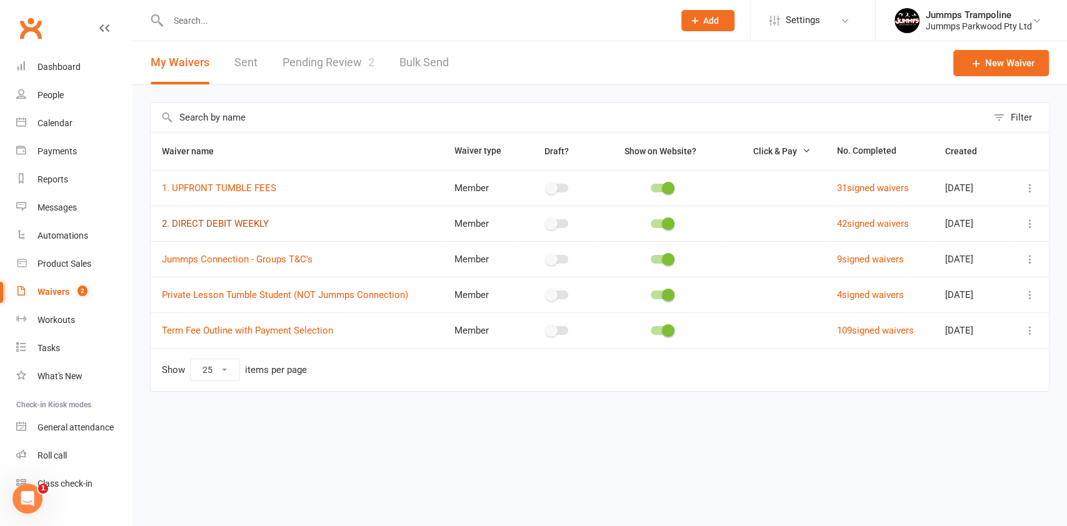
click at [229, 223] on link "2. DIRECT DEBIT WEEKLY" at bounding box center [215, 223] width 107 height 11
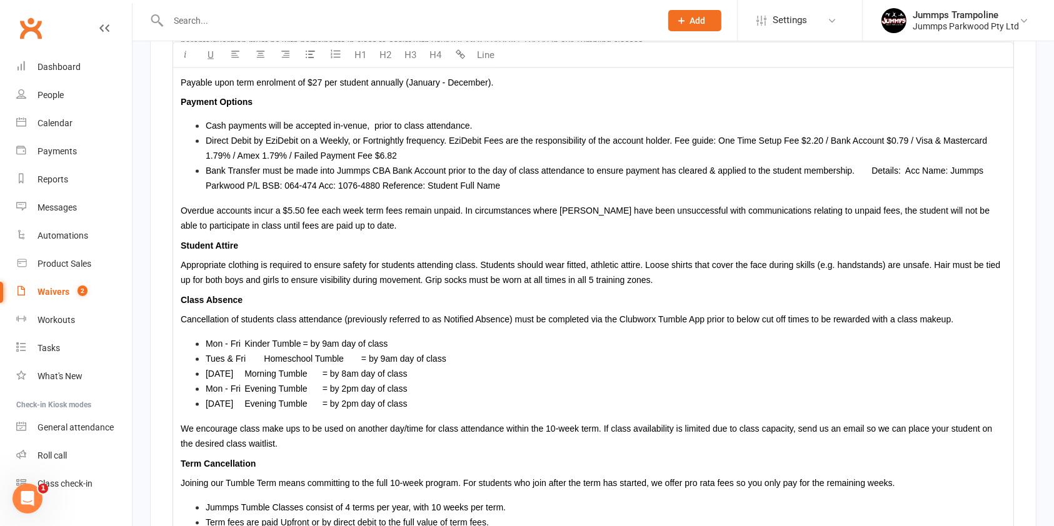
scroll to position [2257, 0]
